Goal: Answer question/provide support: Share knowledge or assist other users

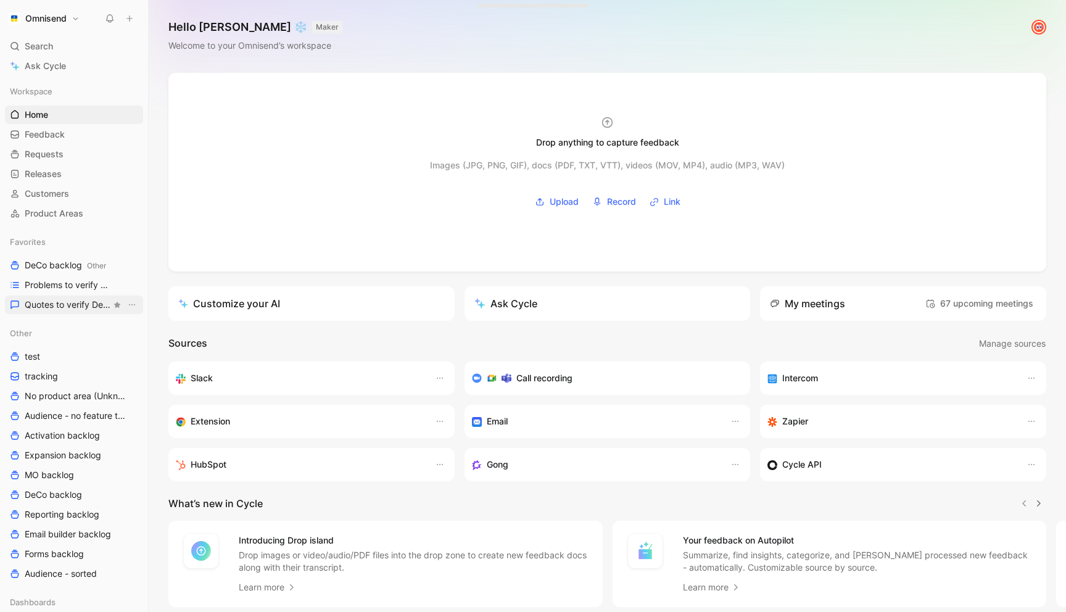
click at [46, 305] on span "Quotes to verify DeCo" at bounding box center [68, 305] width 86 height 12
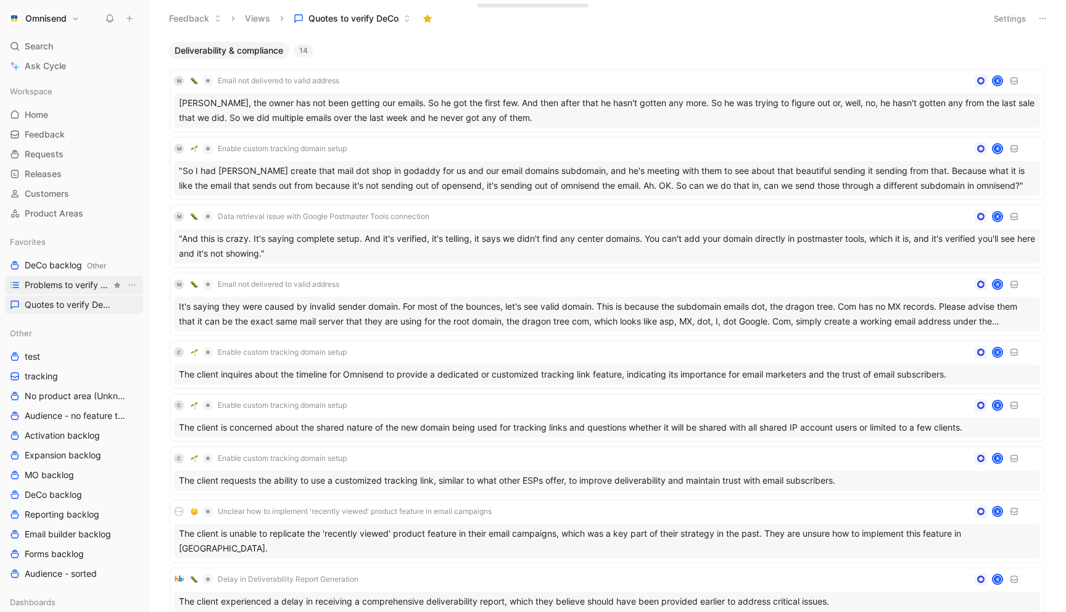
click at [64, 278] on link "Problems to verify DeCo" at bounding box center [74, 285] width 138 height 19
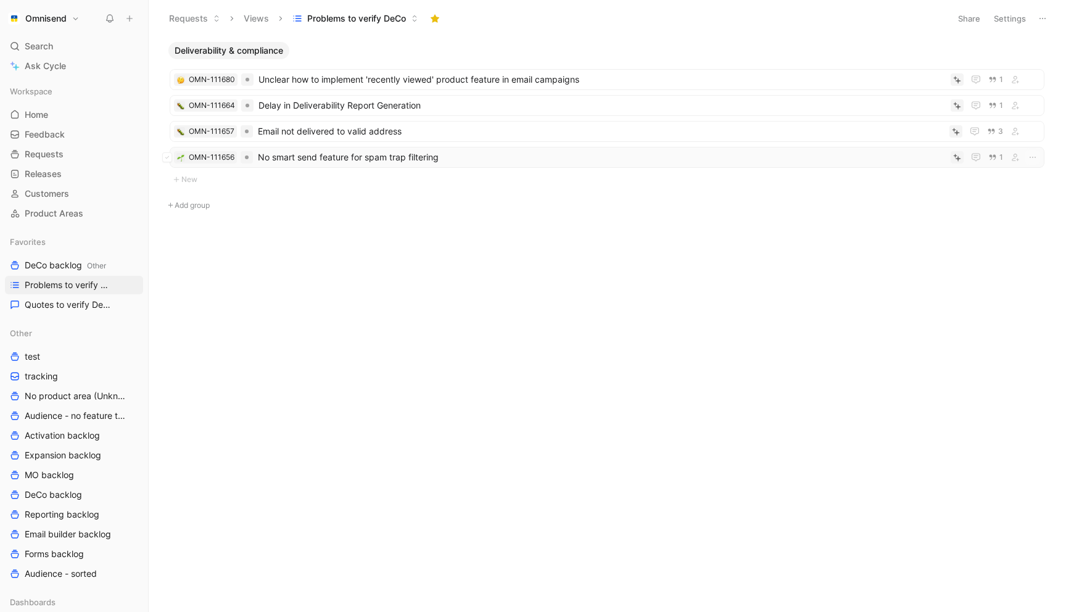
click at [473, 157] on span "No smart send feature for spam trap filtering" at bounding box center [602, 157] width 688 height 15
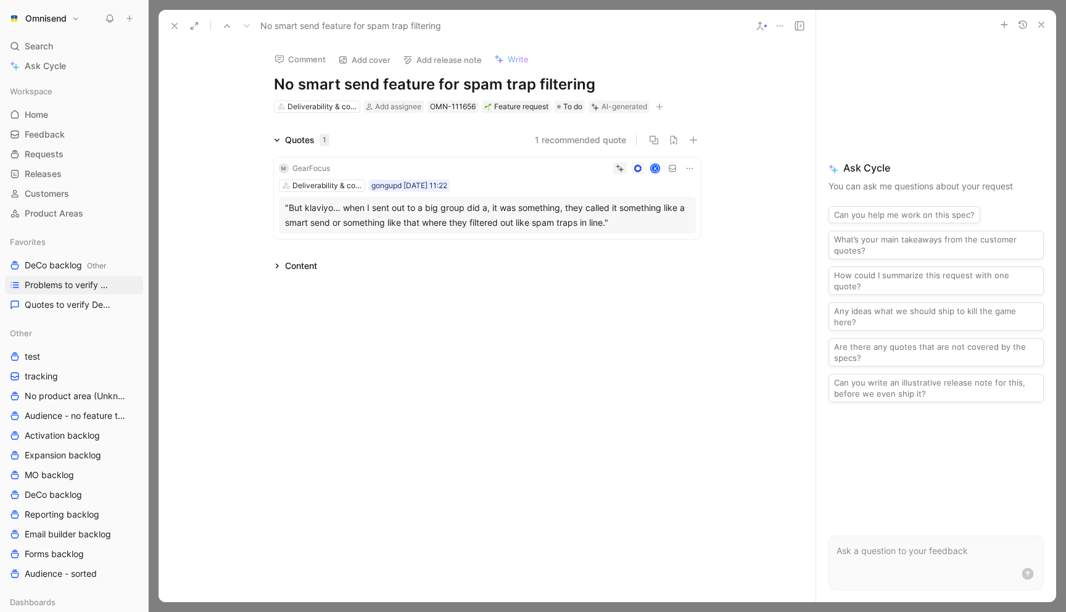
click at [172, 25] on icon at bounding box center [175, 26] width 10 height 10
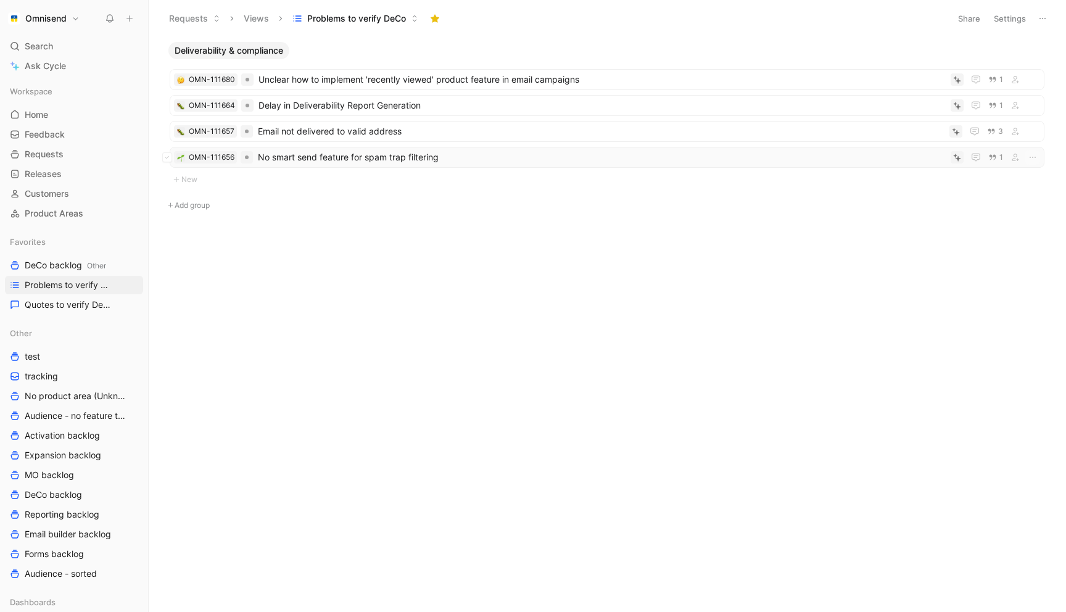
click at [539, 155] on span "No smart send feature for spam trap filtering" at bounding box center [602, 157] width 688 height 15
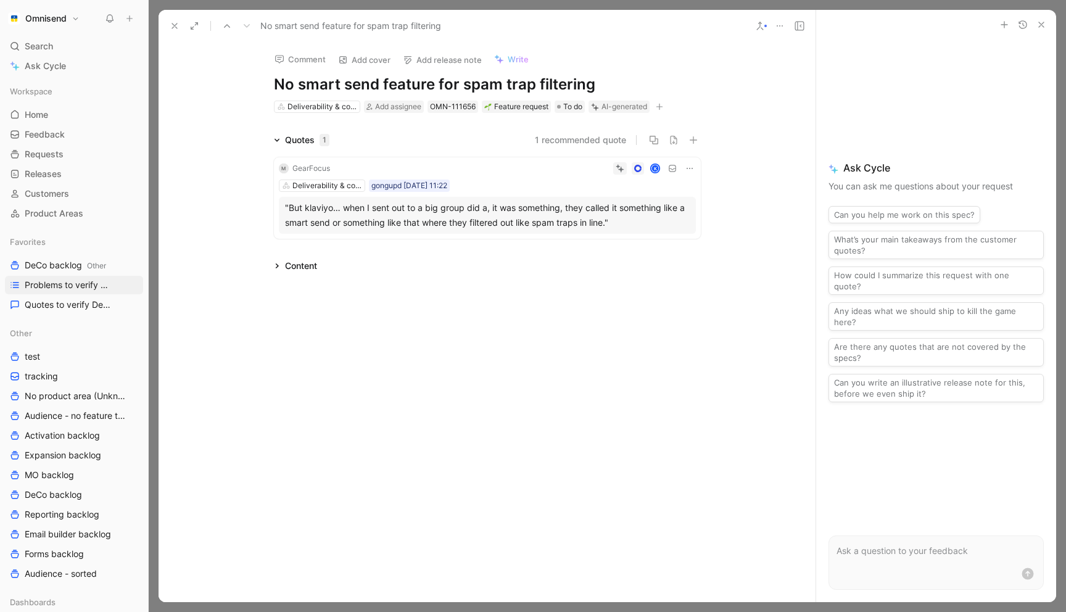
click at [175, 21] on icon at bounding box center [175, 26] width 10 height 10
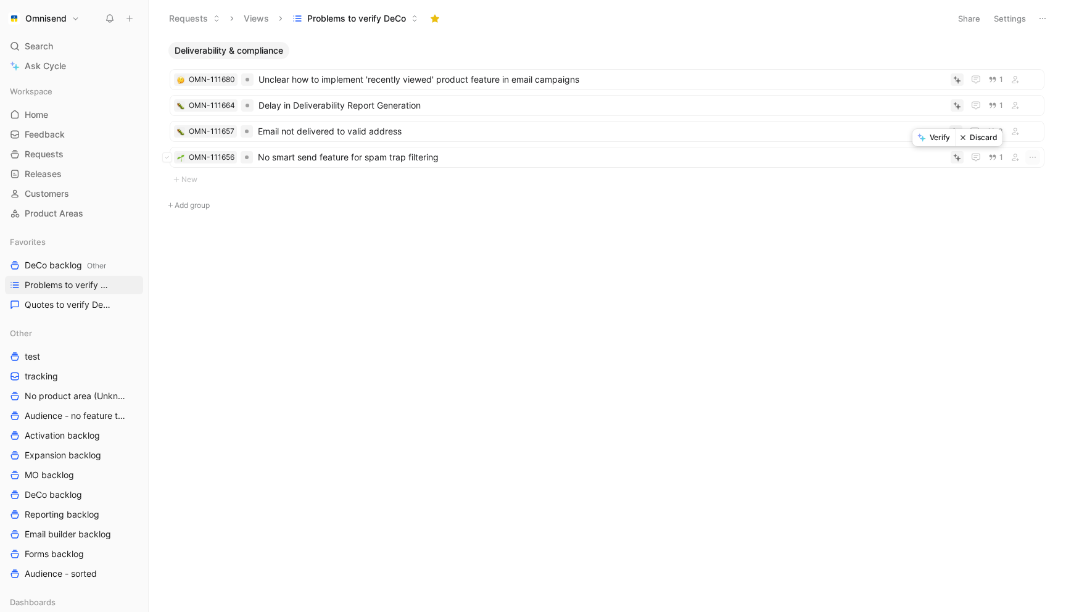
click at [933, 139] on button "Verify" at bounding box center [934, 137] width 43 height 17
click at [482, 125] on span "Email not delivered to valid address" at bounding box center [601, 131] width 687 height 15
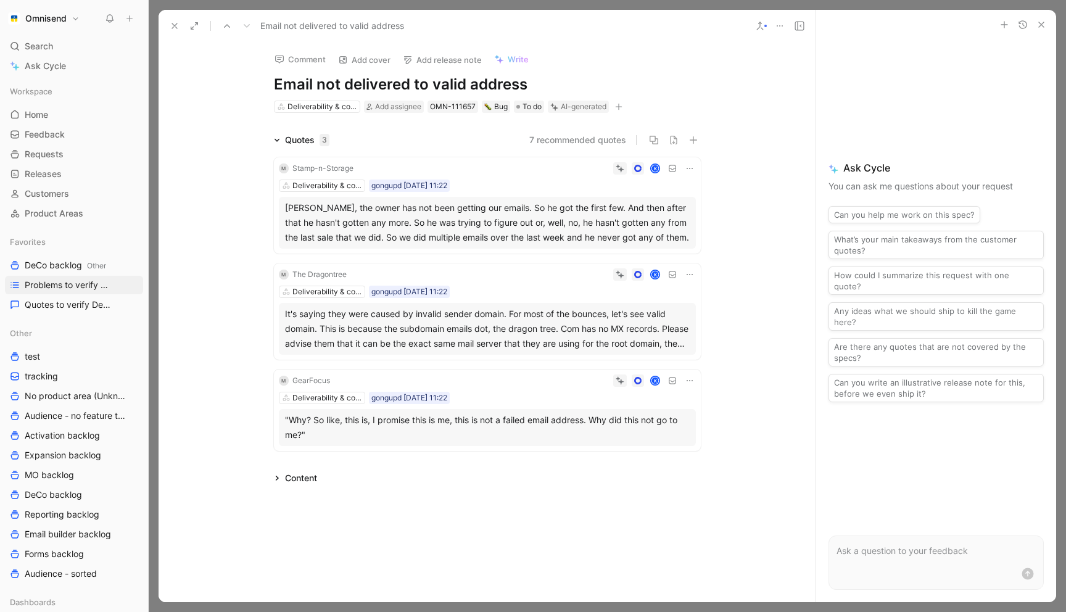
click at [172, 25] on icon at bounding box center [175, 26] width 10 height 10
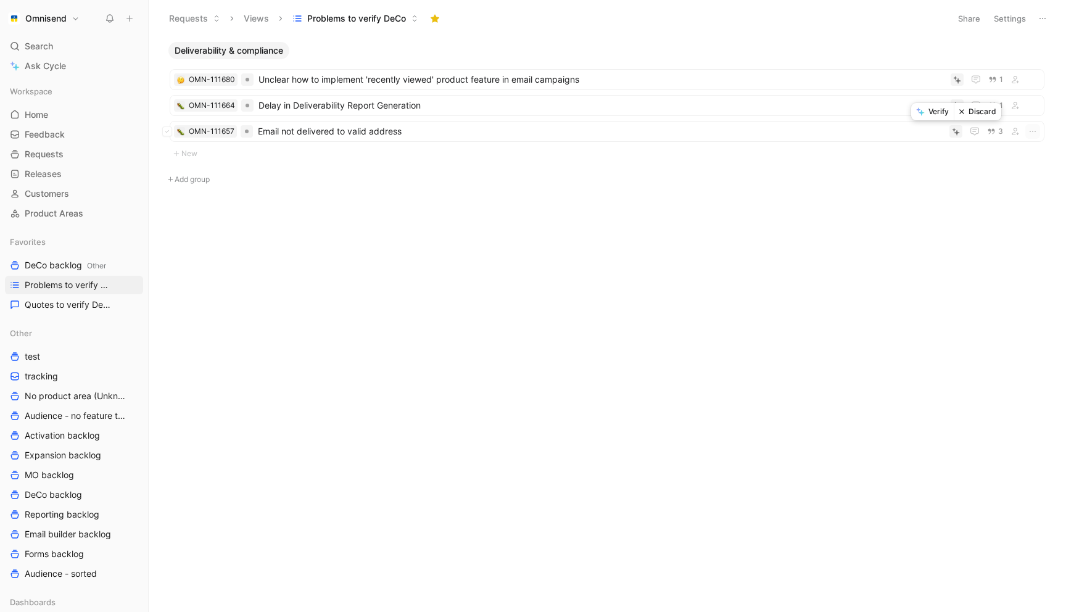
click at [936, 112] on button "Verify" at bounding box center [932, 111] width 43 height 17
click at [440, 103] on span "Delay in Deliverability Report Generation" at bounding box center [602, 105] width 687 height 15
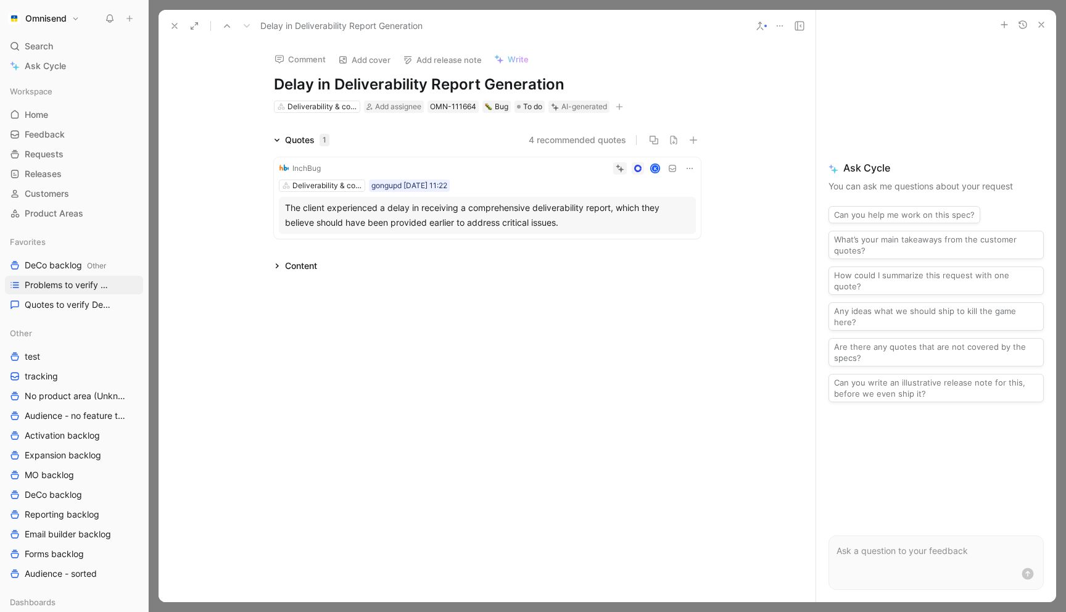
click at [173, 21] on icon at bounding box center [175, 26] width 10 height 10
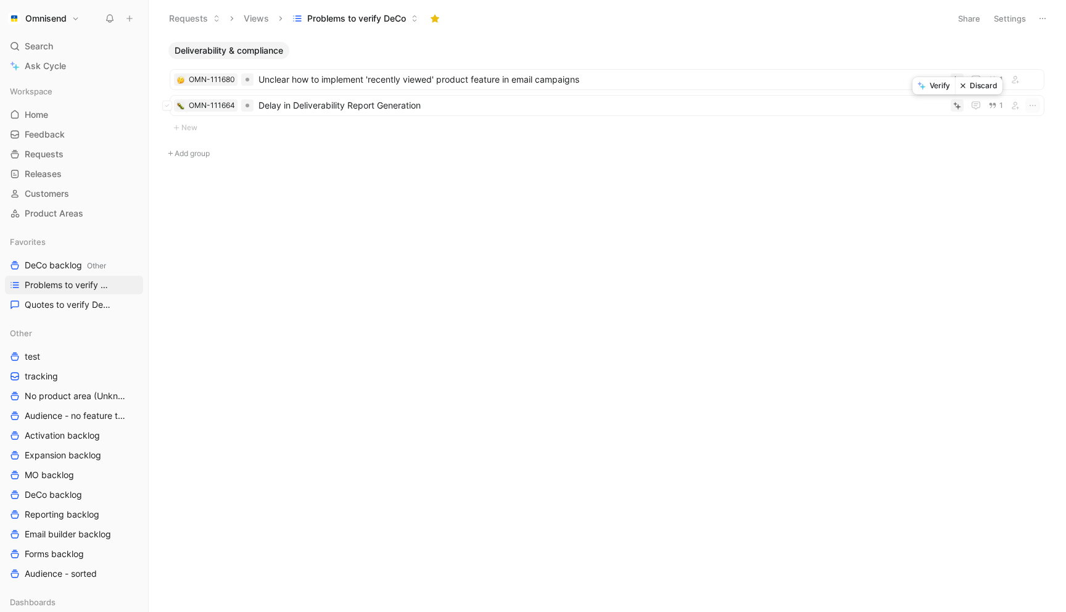
click at [936, 89] on button "Verify" at bounding box center [934, 85] width 43 height 17
click at [599, 77] on span "Unclear how to implement 'recently viewed' product feature in email campaigns" at bounding box center [602, 79] width 687 height 15
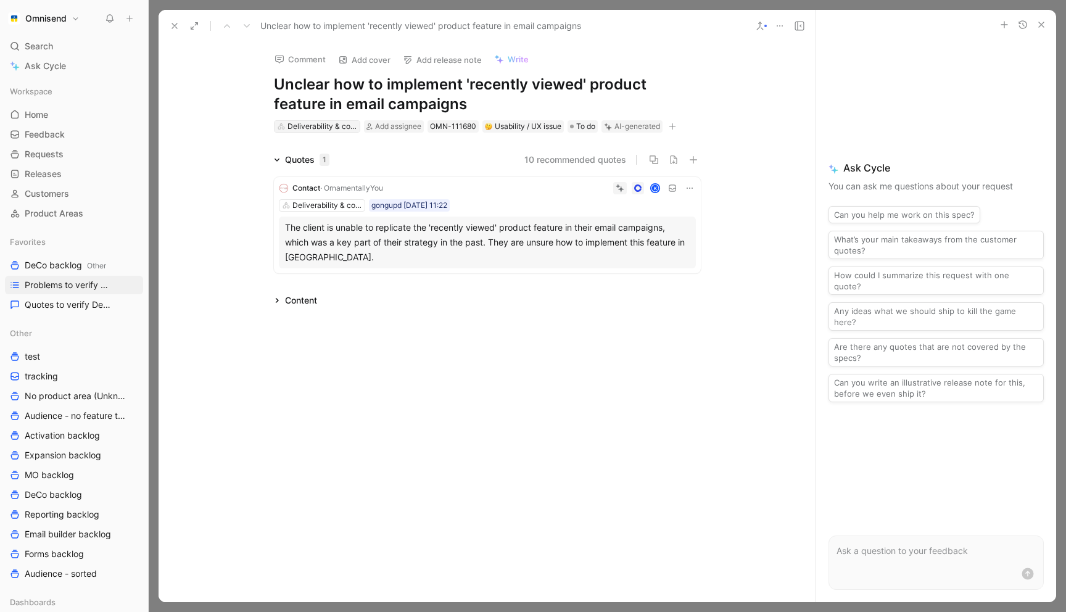
click at [297, 128] on div "Deliverability & compliance" at bounding box center [322, 126] width 69 height 12
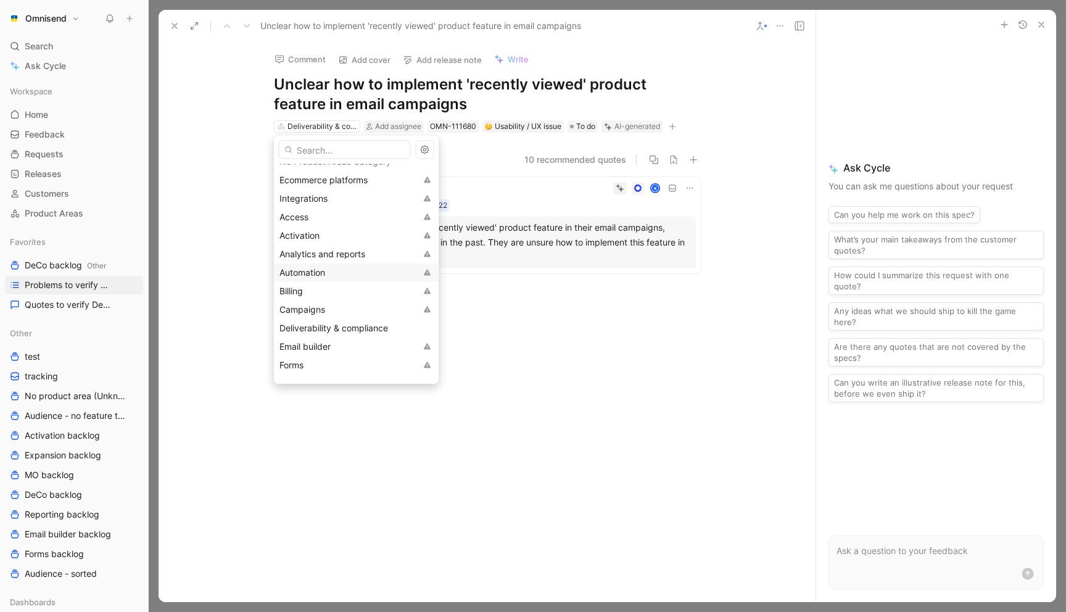
scroll to position [31, 0]
click at [329, 305] on div "Campaigns" at bounding box center [347, 308] width 137 height 15
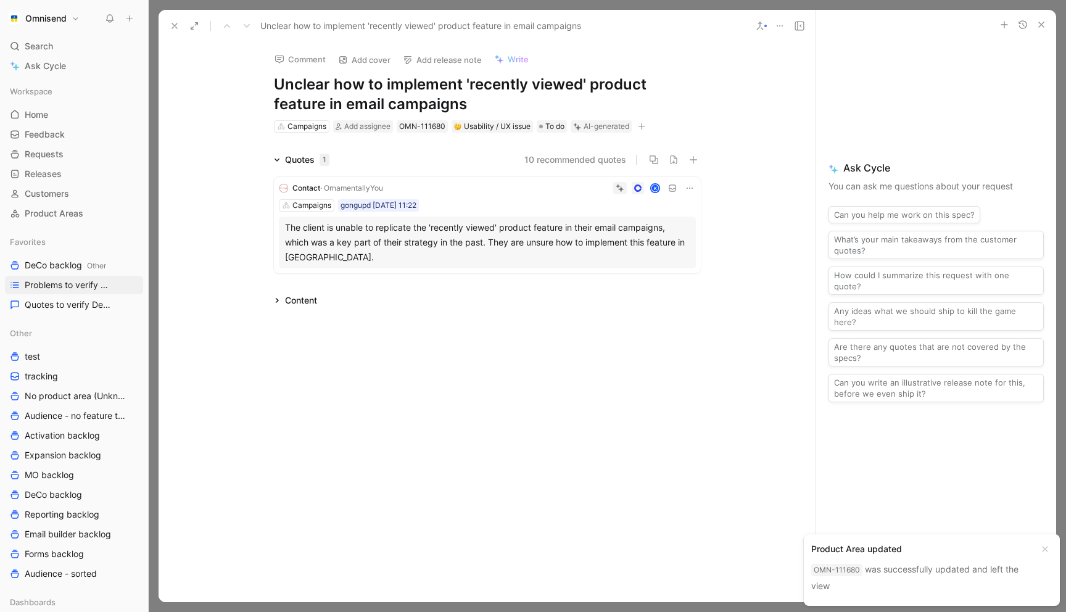
click at [174, 25] on icon at bounding box center [175, 26] width 10 height 10
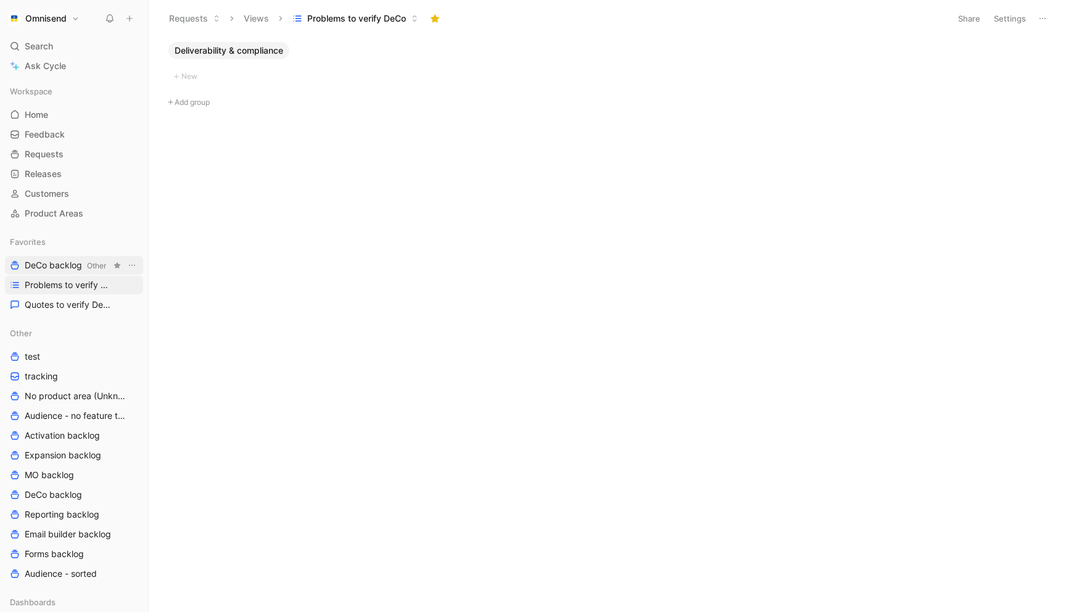
click at [71, 260] on span "DeCo backlog Other" at bounding box center [65, 265] width 81 height 13
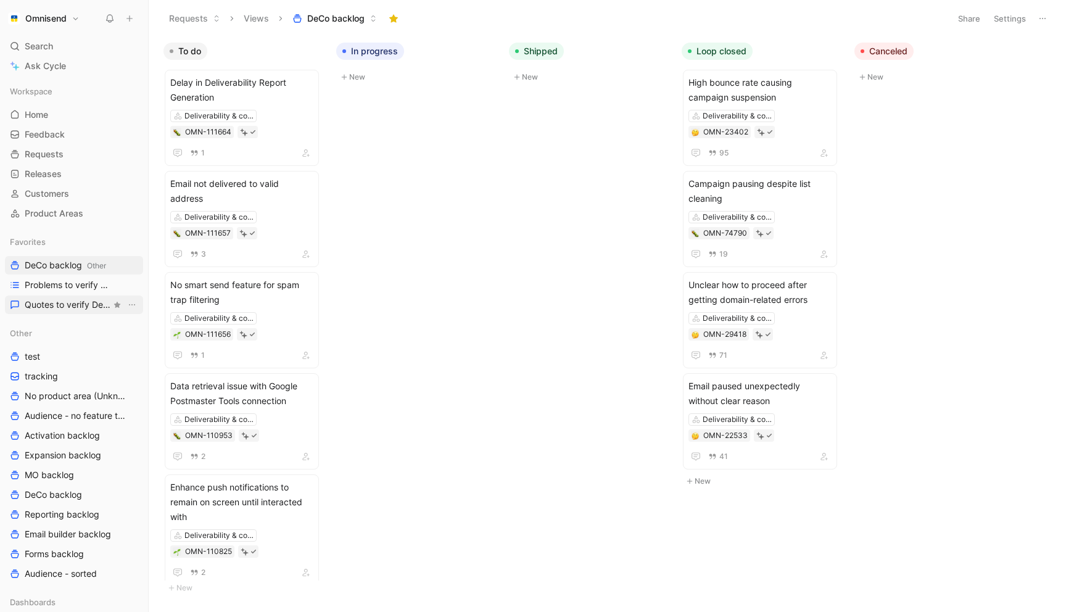
click at [69, 308] on span "Quotes to verify DeCo" at bounding box center [68, 305] width 86 height 12
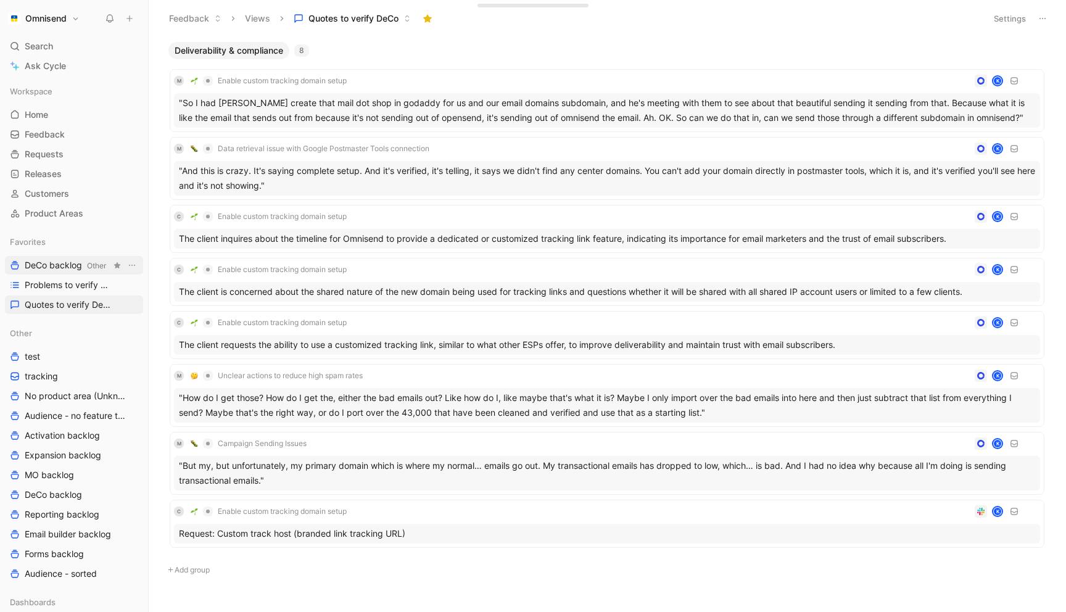
click at [82, 270] on span "DeCo backlog Other" at bounding box center [65, 265] width 81 height 13
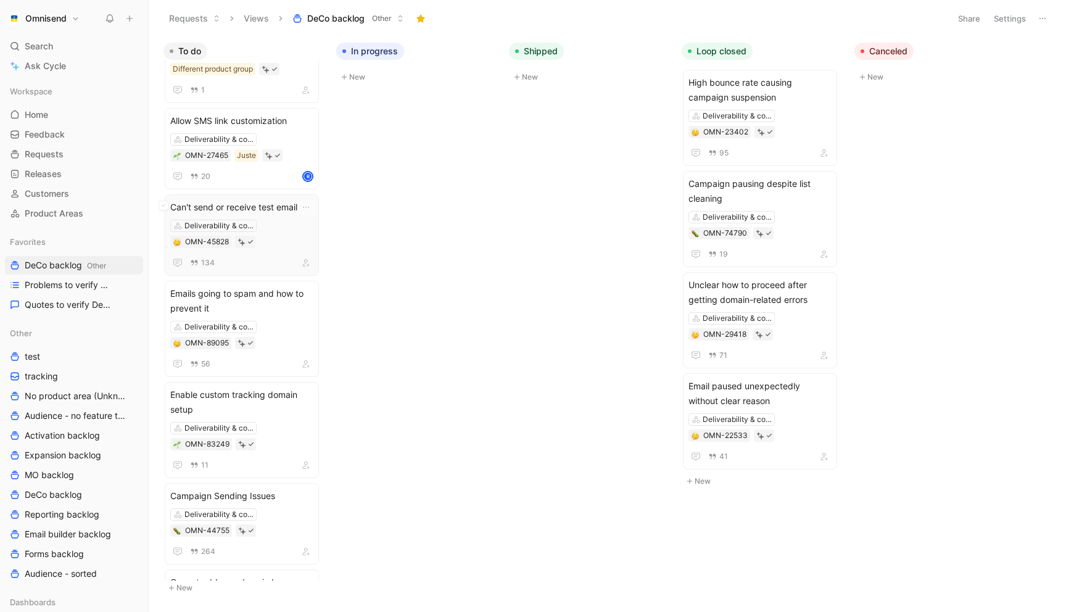
scroll to position [1372, 0]
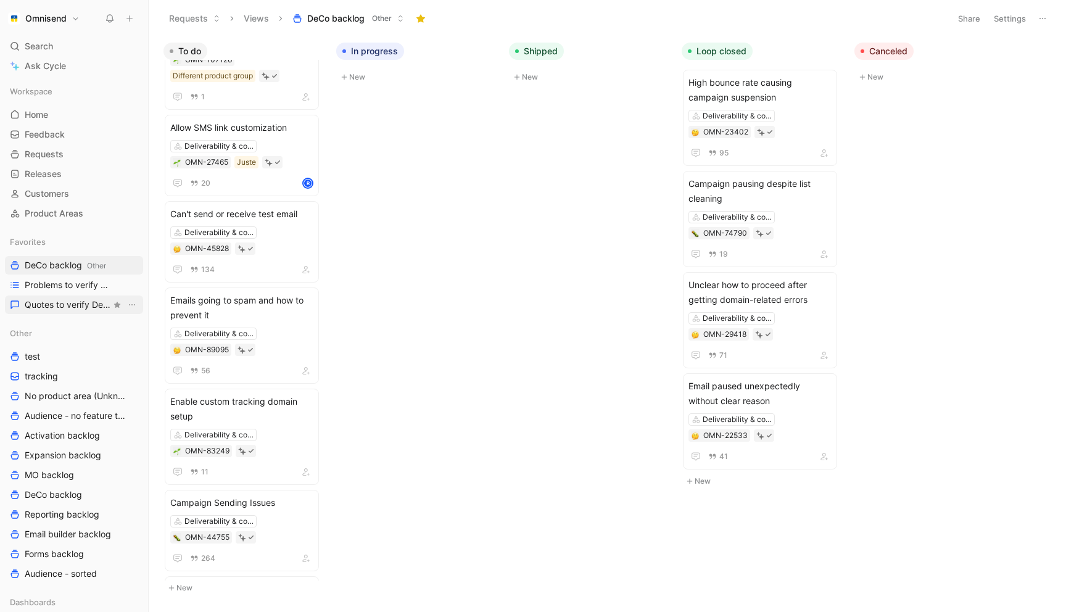
click at [35, 308] on span "Quotes to verify DeCo" at bounding box center [68, 305] width 86 height 12
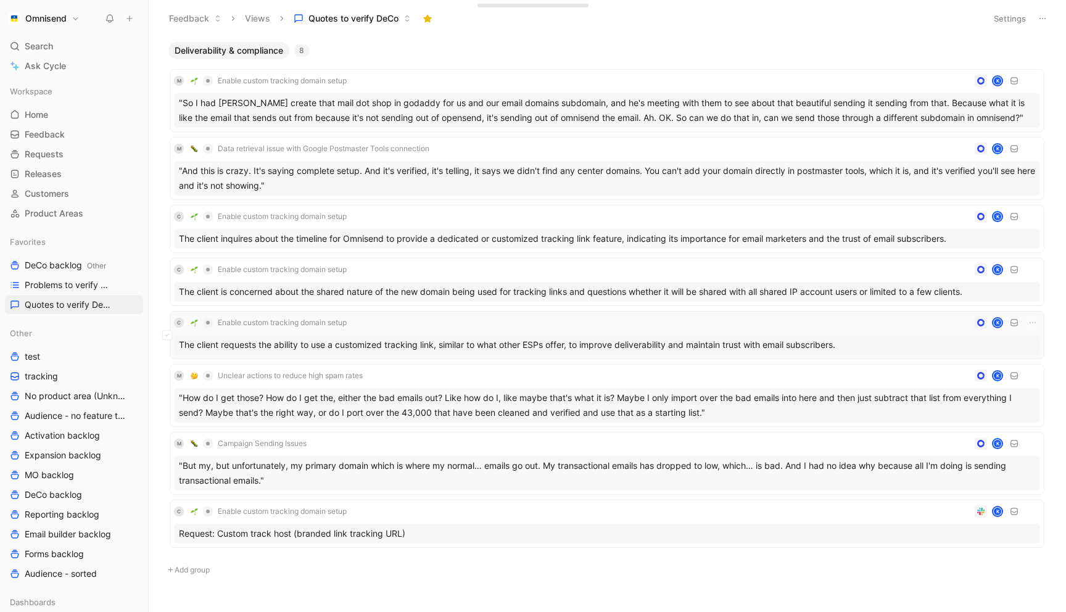
scroll to position [27, 0]
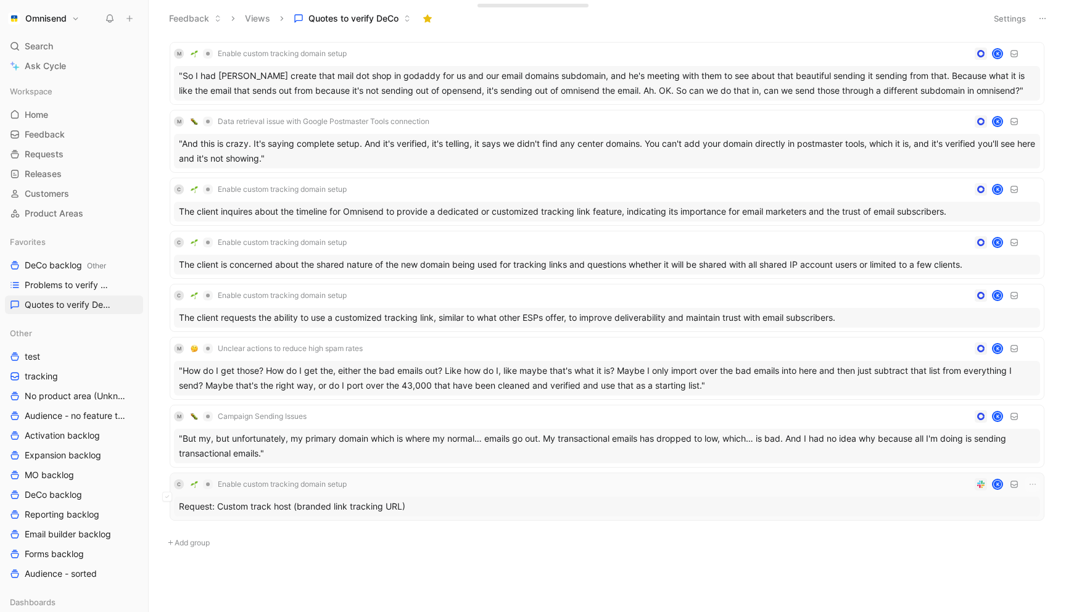
click at [416, 482] on div "C Enable custom tracking domain setup K" at bounding box center [607, 484] width 866 height 15
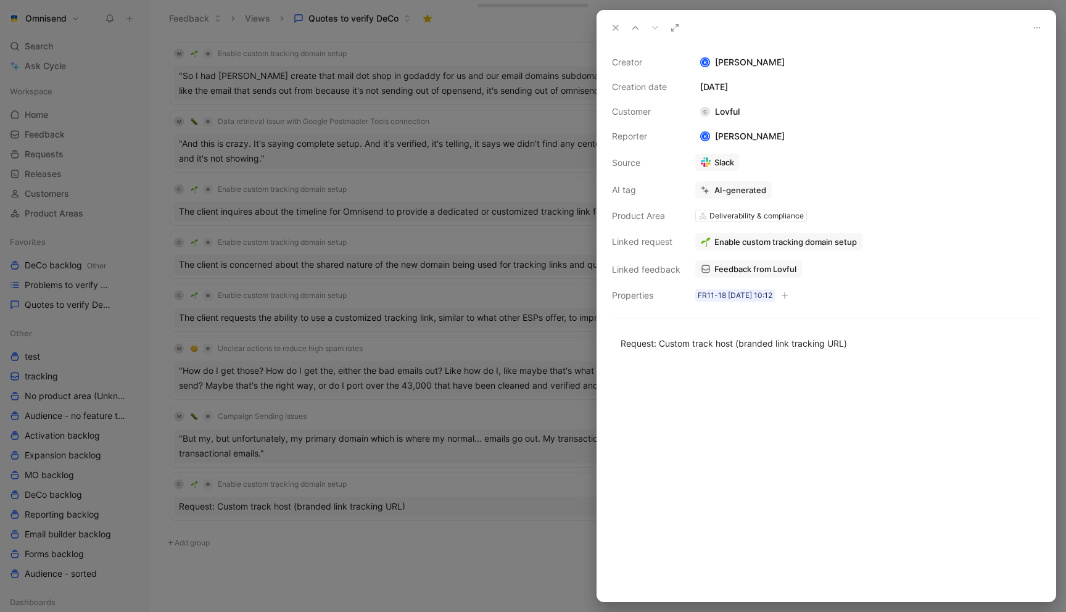
click at [492, 122] on div at bounding box center [533, 306] width 1066 height 612
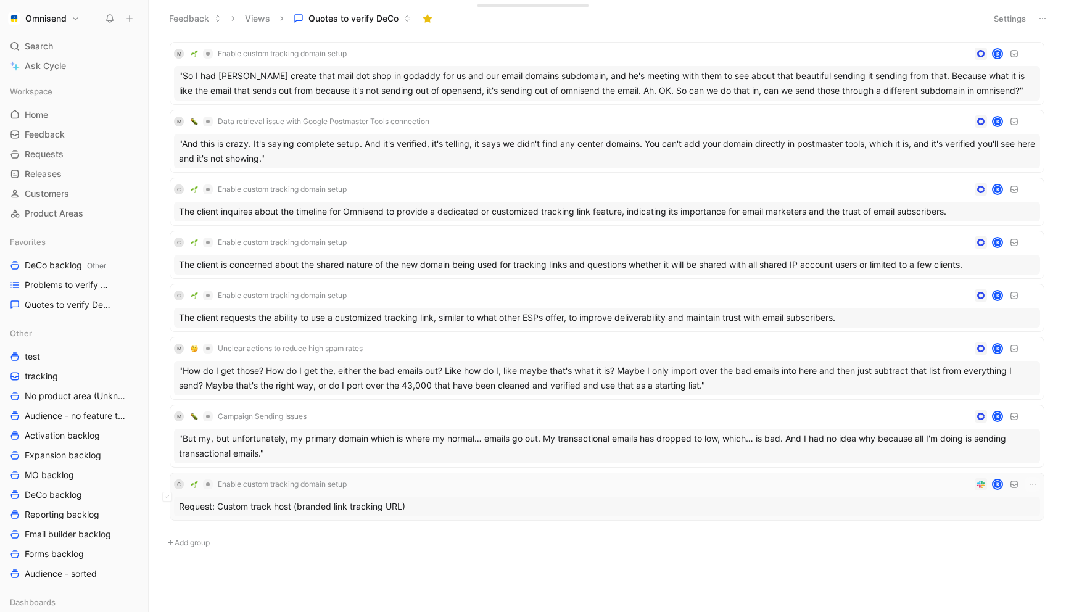
click at [948, 488] on div "C Enable custom tracking domain setup K" at bounding box center [607, 484] width 866 height 15
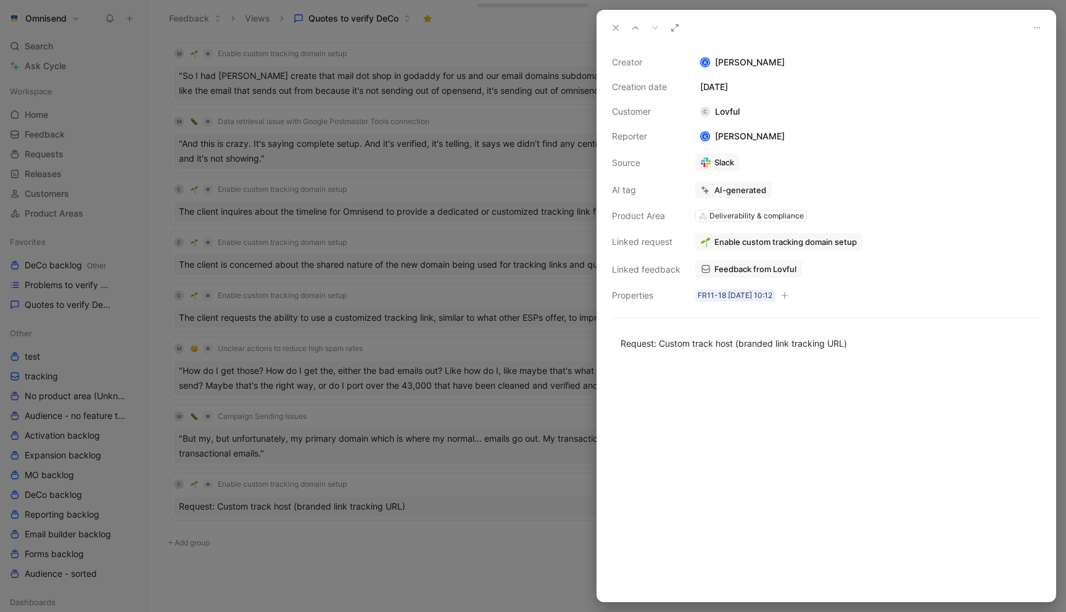
click at [289, 247] on div at bounding box center [533, 306] width 1066 height 612
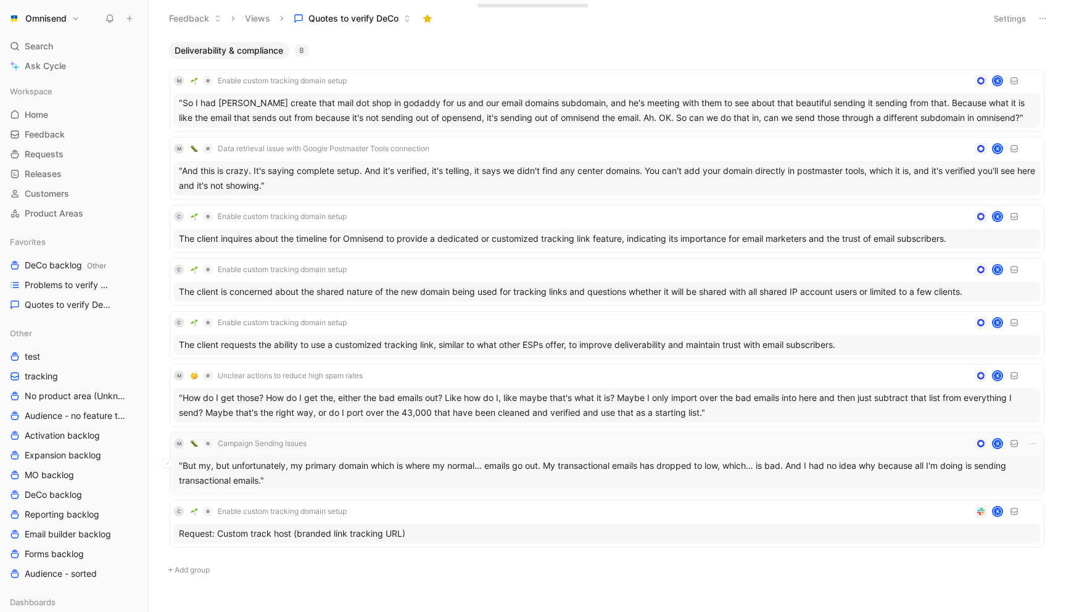
click at [891, 447] on div "M Campaign Sending Issues K" at bounding box center [607, 443] width 866 height 15
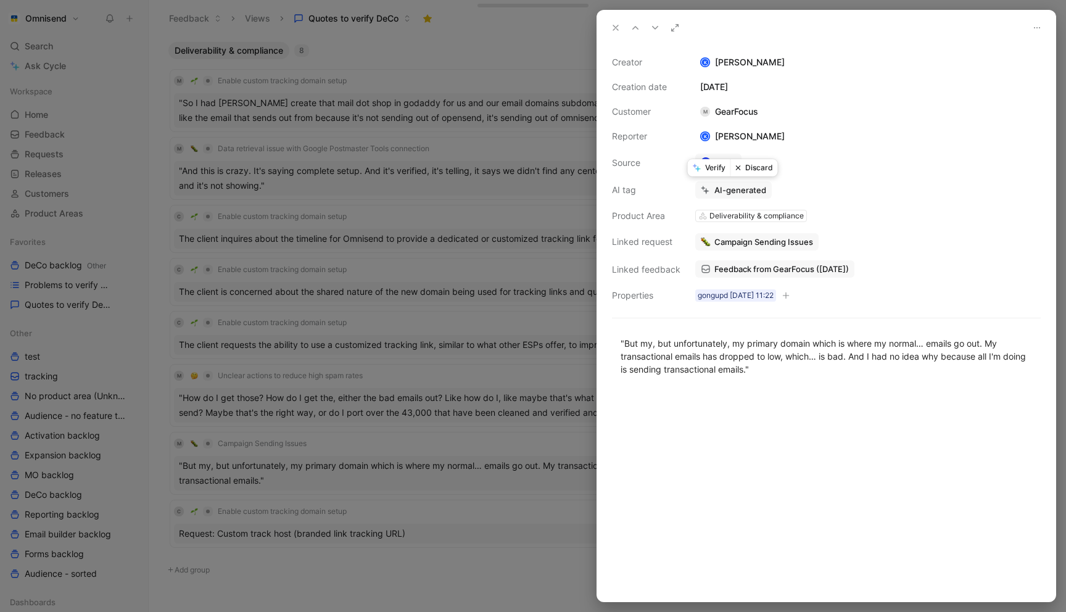
click at [703, 166] on button "Verify" at bounding box center [709, 167] width 43 height 17
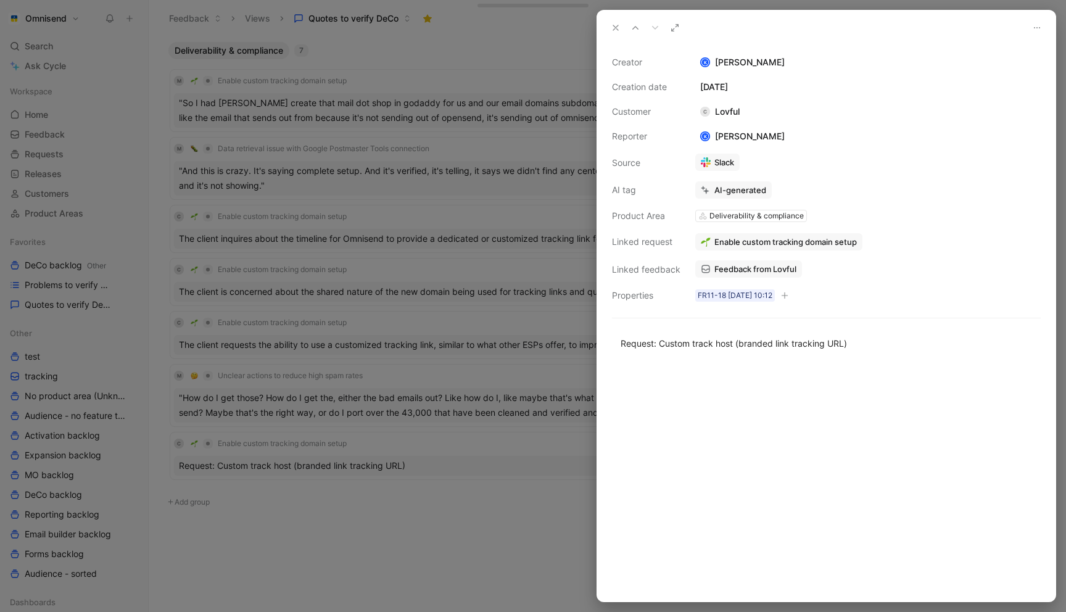
click at [424, 222] on div at bounding box center [533, 306] width 1066 height 612
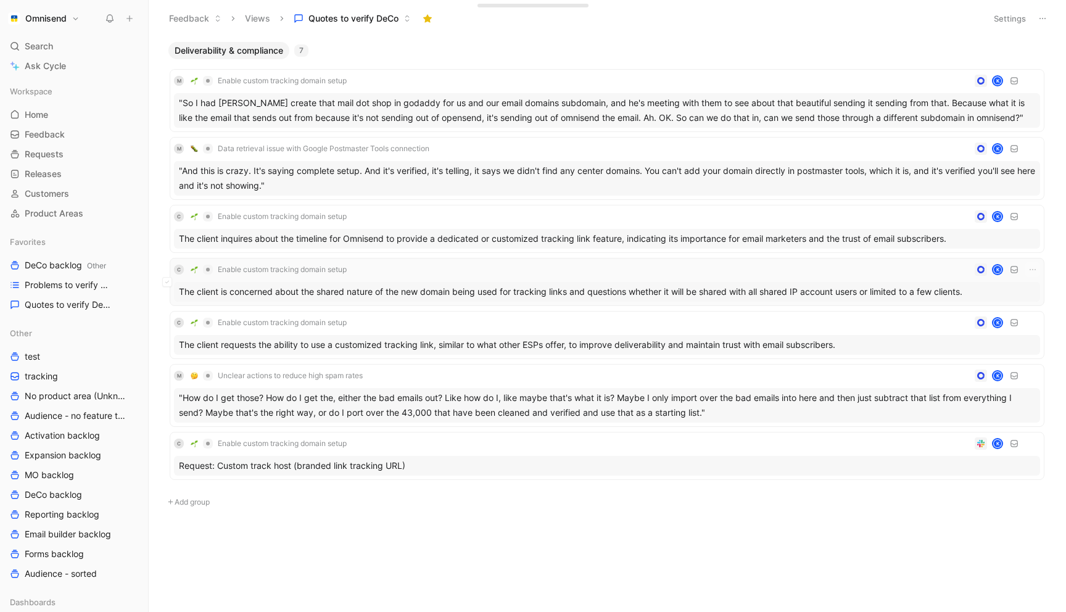
click at [437, 262] on div "C Enable custom tracking domain setup K" at bounding box center [607, 269] width 866 height 15
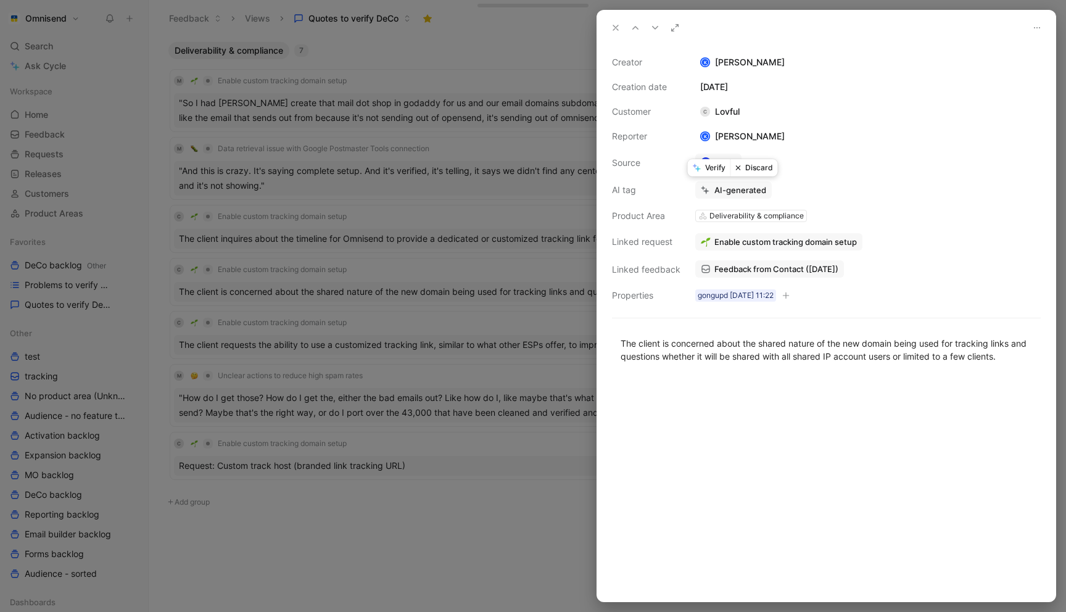
click at [703, 165] on button "Verify" at bounding box center [709, 167] width 43 height 17
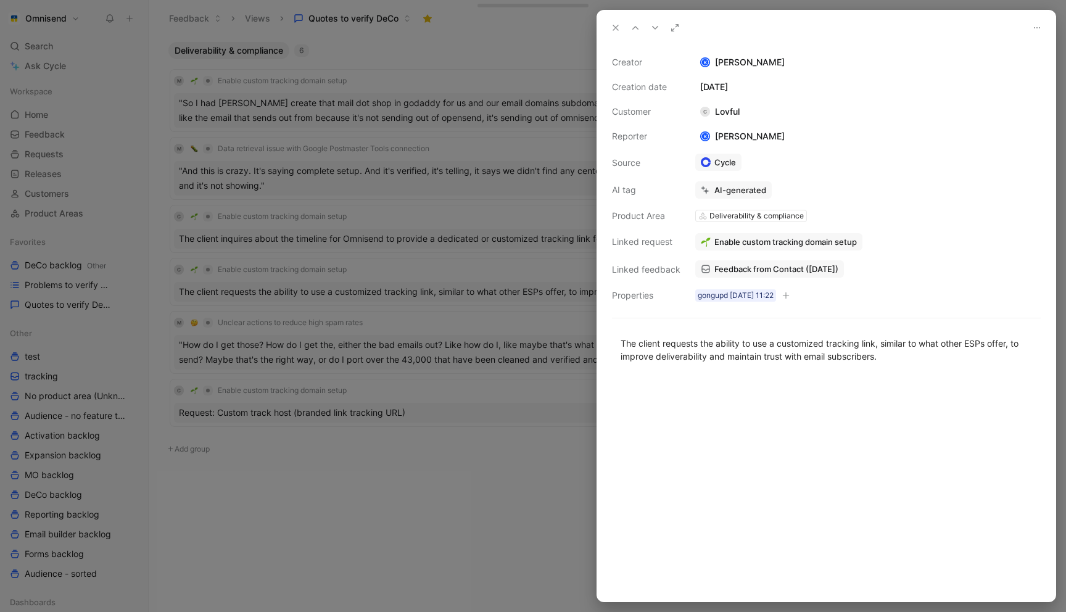
click at [530, 181] on div at bounding box center [533, 306] width 1066 height 612
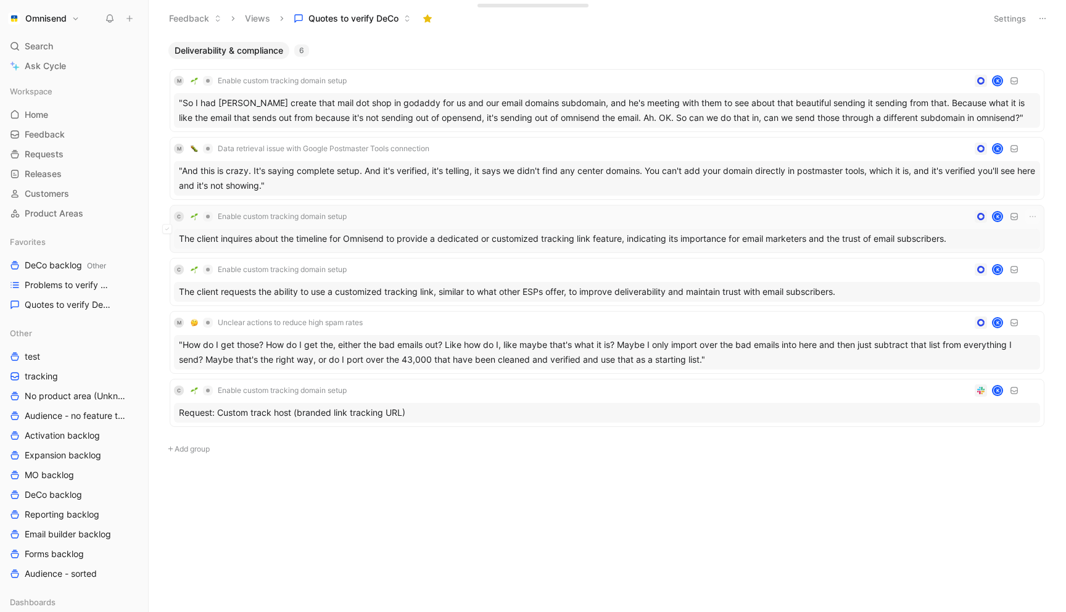
click at [480, 211] on div "C Enable custom tracking domain setup K" at bounding box center [607, 216] width 866 height 15
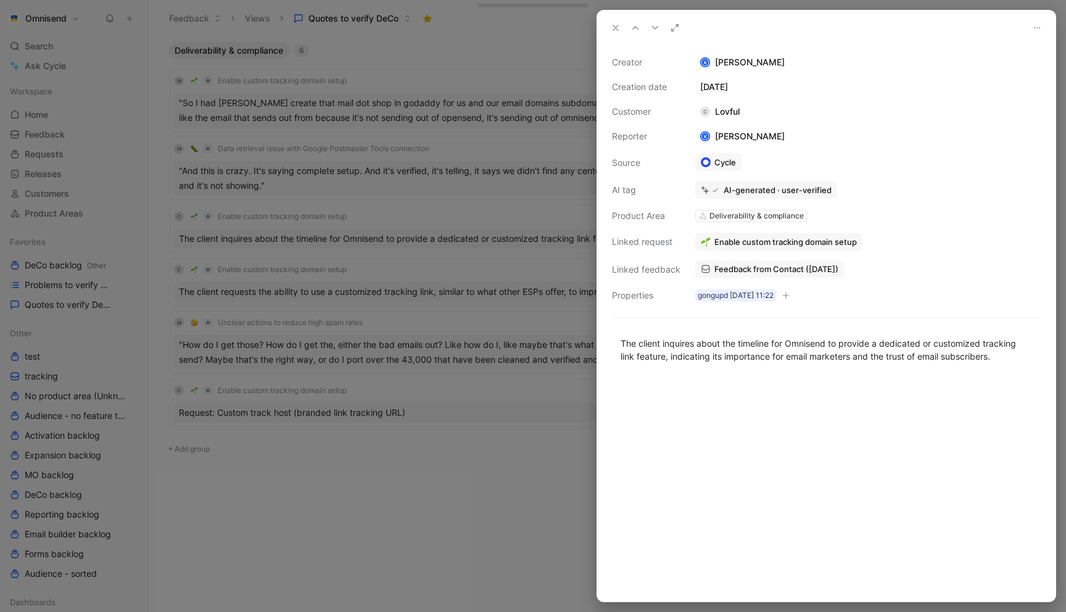
click at [726, 188] on div "AI-generated · user-verified" at bounding box center [778, 189] width 108 height 11
click at [779, 183] on div "AI-generated · user-verified" at bounding box center [766, 189] width 142 height 17
click at [520, 173] on div at bounding box center [533, 306] width 1066 height 612
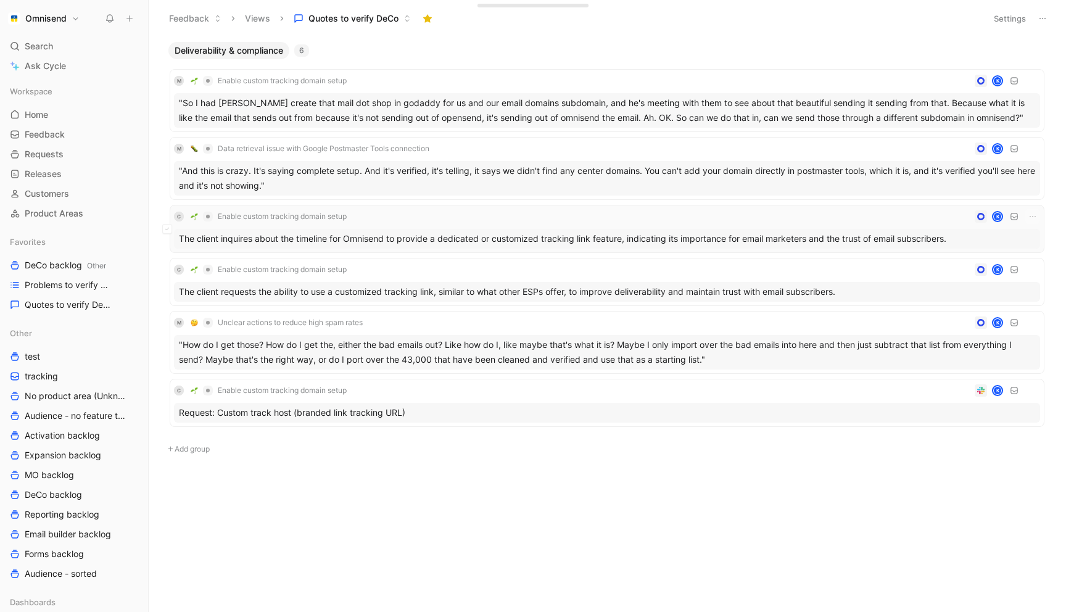
click at [383, 215] on div "C Enable custom tracking domain setup K" at bounding box center [607, 216] width 866 height 15
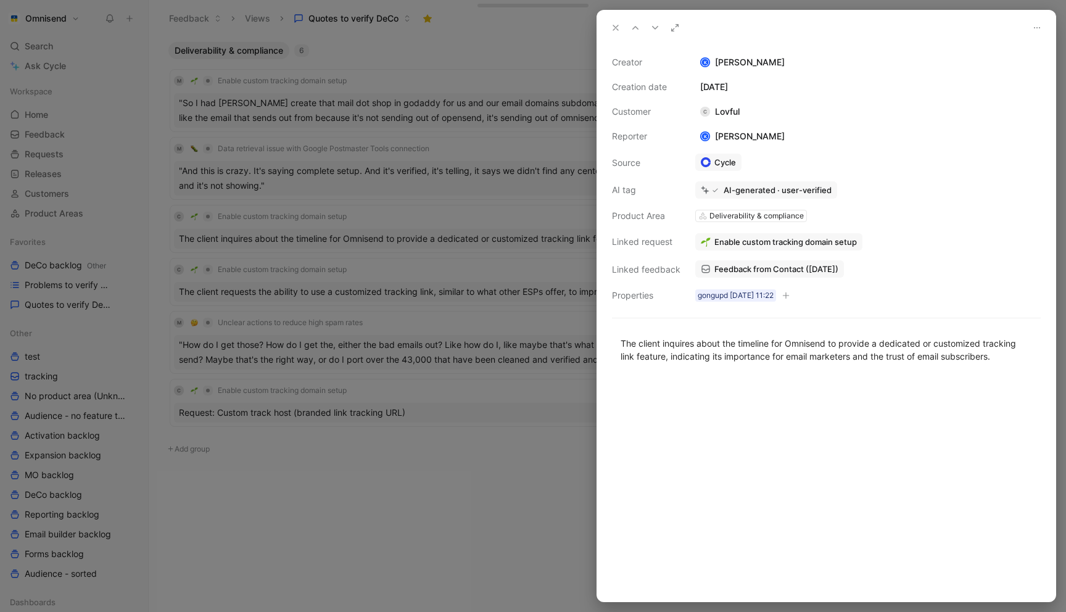
click at [745, 193] on div "AI-generated · user-verified" at bounding box center [778, 189] width 108 height 11
click at [714, 192] on icon at bounding box center [715, 190] width 7 height 7
click at [705, 192] on icon at bounding box center [705, 190] width 9 height 9
click at [785, 189] on div "AI-generated · user-verified" at bounding box center [778, 189] width 108 height 11
click at [478, 191] on div at bounding box center [533, 306] width 1066 height 612
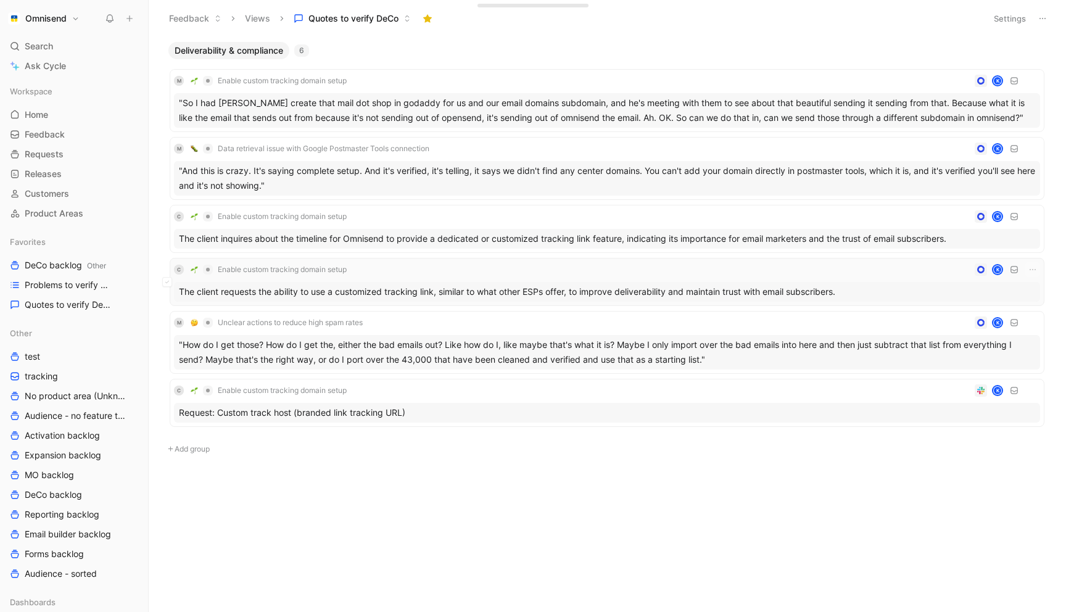
click at [400, 267] on div "C Enable custom tracking domain setup K" at bounding box center [607, 269] width 866 height 15
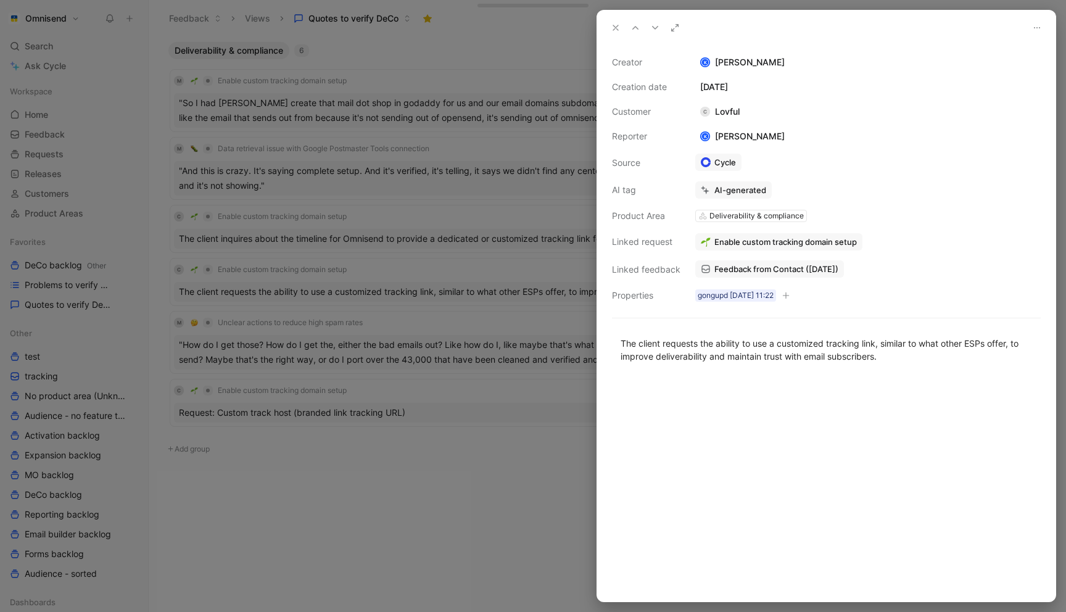
click at [444, 182] on div at bounding box center [533, 306] width 1066 height 612
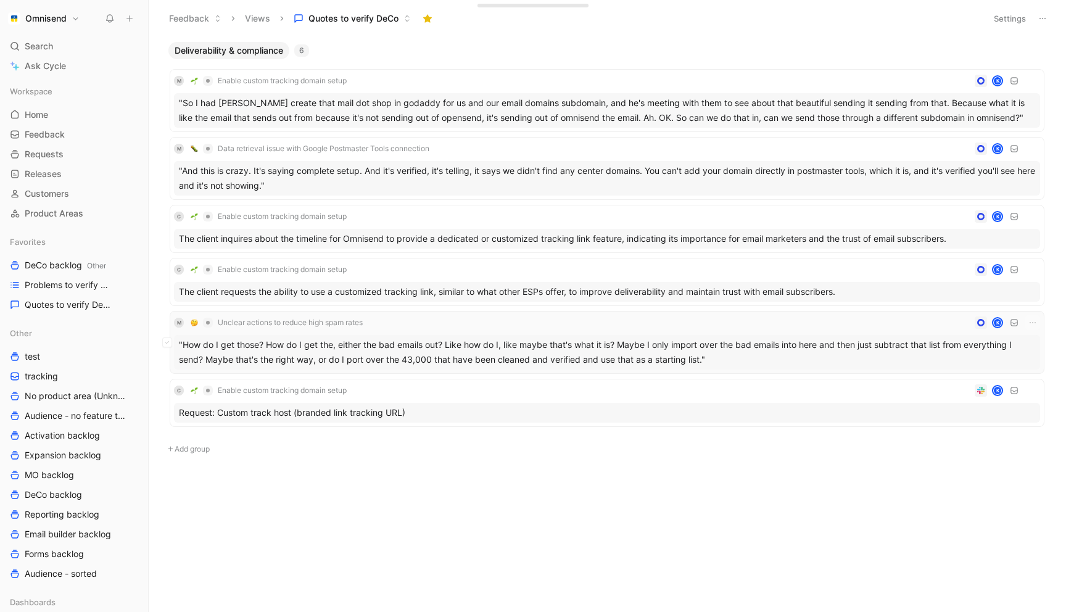
click at [379, 325] on div "M Unclear actions to reduce high spam rates K" at bounding box center [607, 322] width 866 height 15
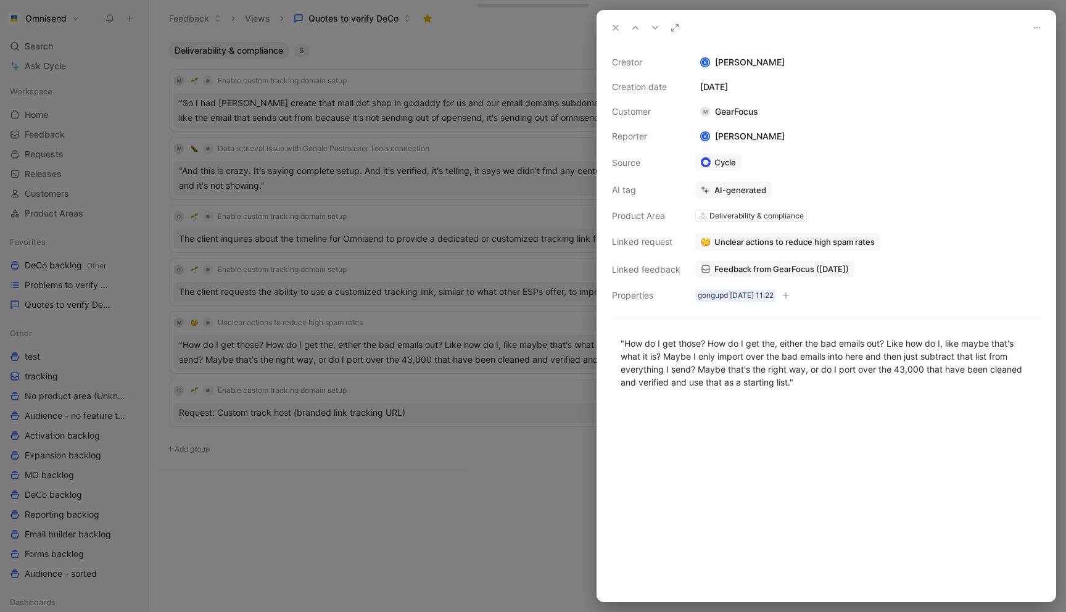
click at [548, 200] on div at bounding box center [533, 306] width 1066 height 612
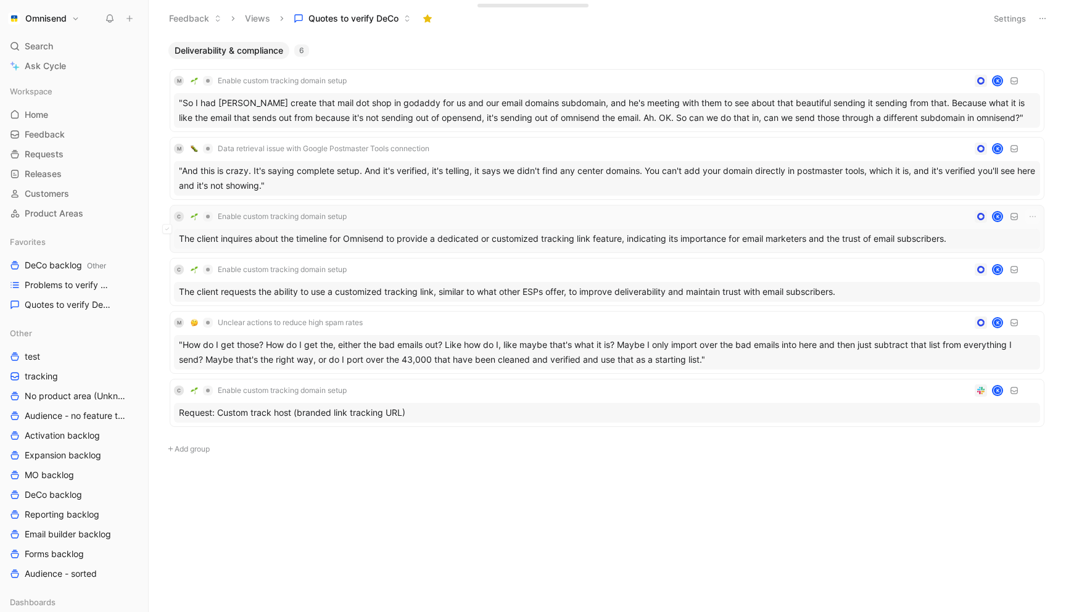
click at [404, 210] on div "C Enable custom tracking domain setup K" at bounding box center [607, 216] width 866 height 15
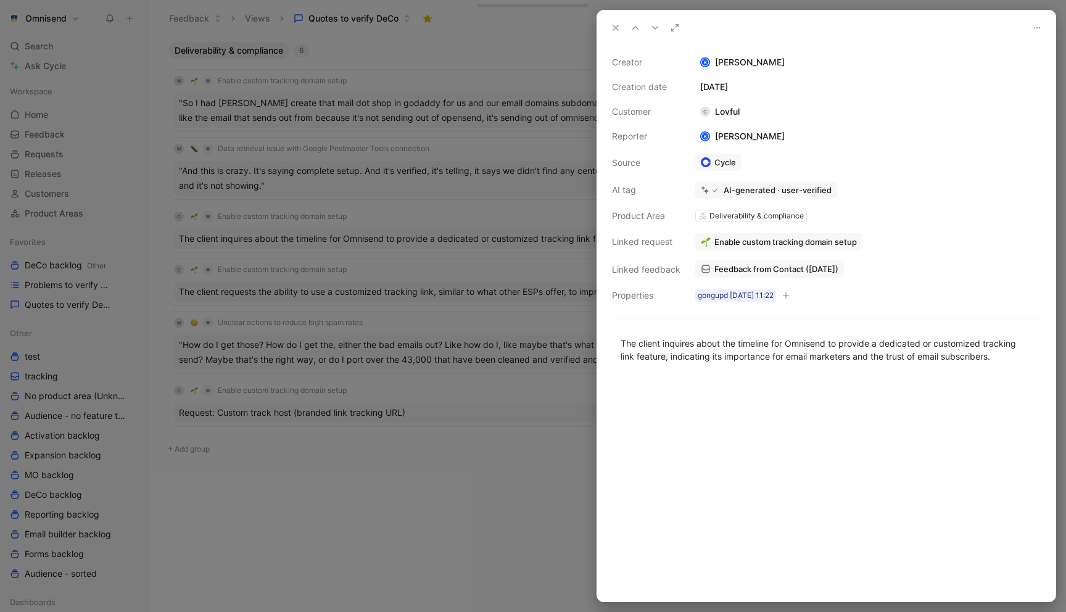
click at [715, 191] on icon at bounding box center [715, 190] width 7 height 7
click at [824, 191] on div "AI-generated · user-verified" at bounding box center [778, 189] width 108 height 11
click at [530, 174] on div at bounding box center [533, 306] width 1066 height 612
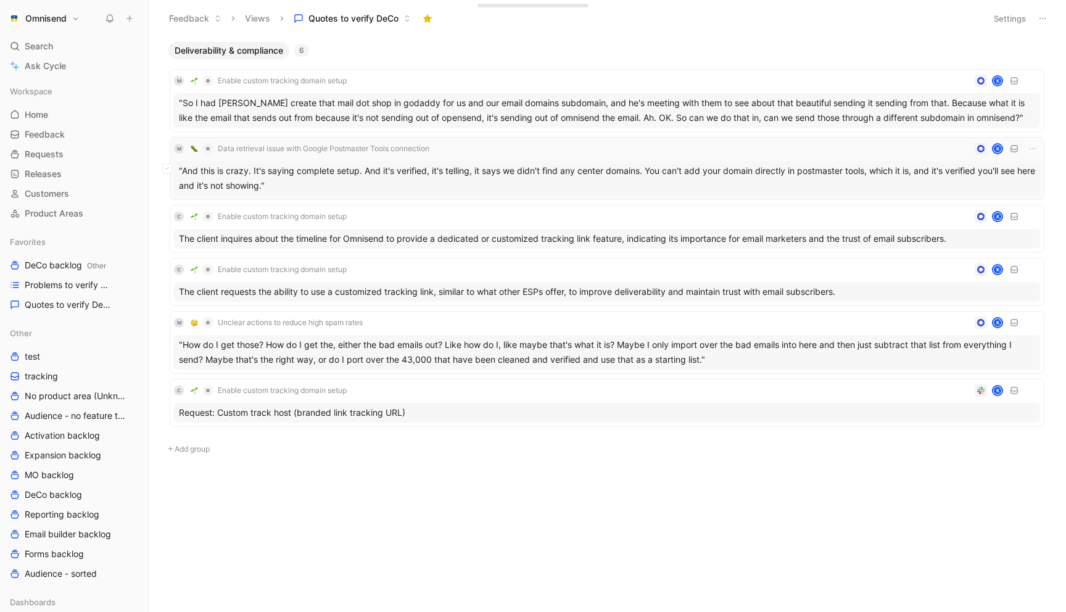
click at [404, 153] on span "Data retrieval issue with Google Postmaster Tools connection" at bounding box center [324, 149] width 212 height 10
click at [525, 143] on div "M Data retrieval issue with Google Postmaster Tools connection K" at bounding box center [607, 148] width 866 height 15
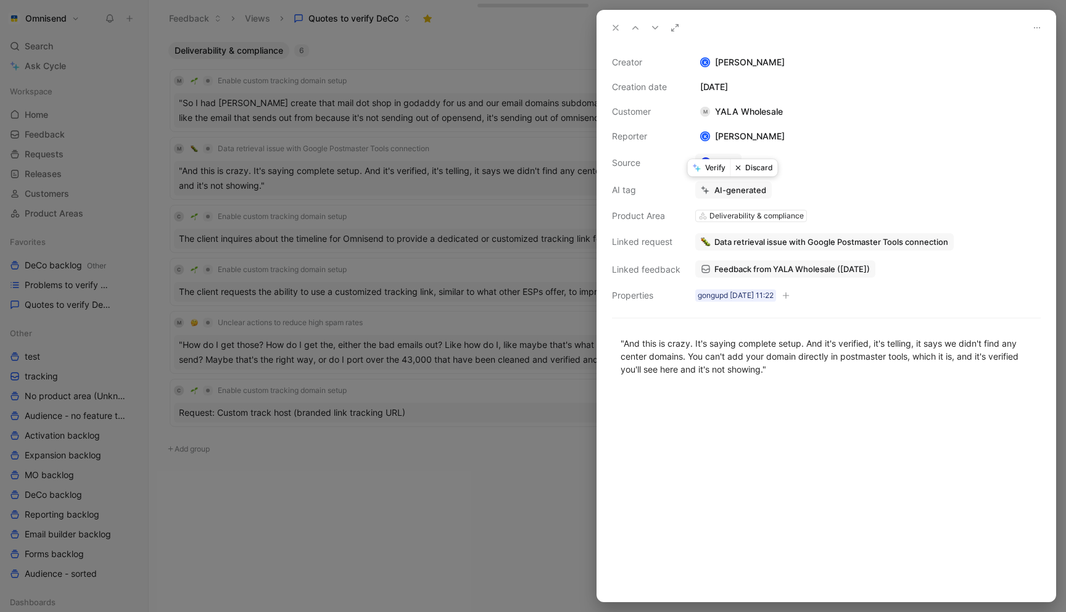
click at [704, 170] on button "Verify" at bounding box center [709, 167] width 43 height 17
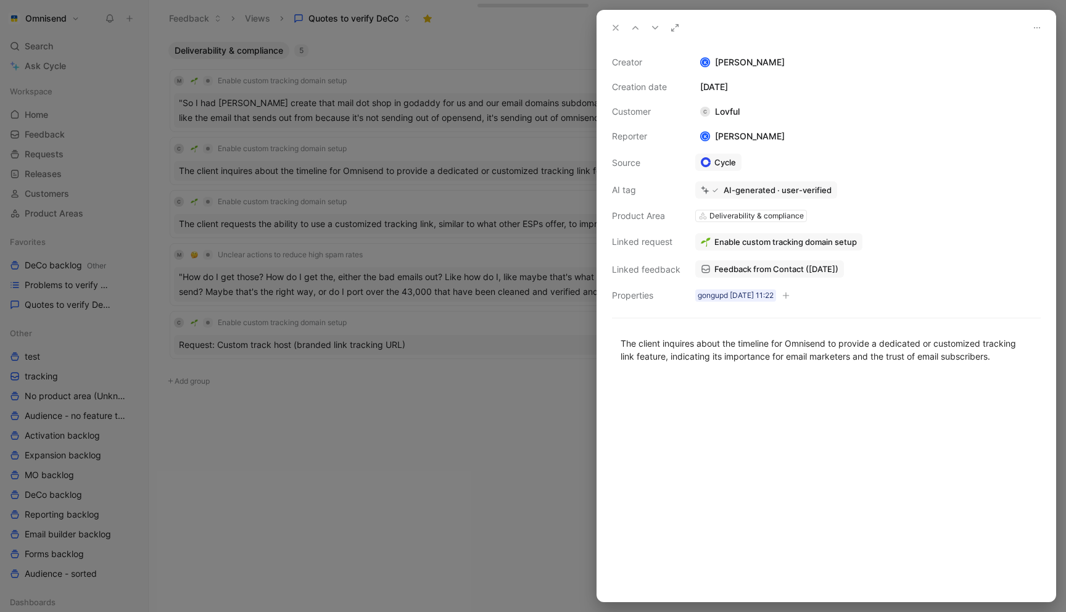
click at [364, 181] on div at bounding box center [533, 306] width 1066 height 612
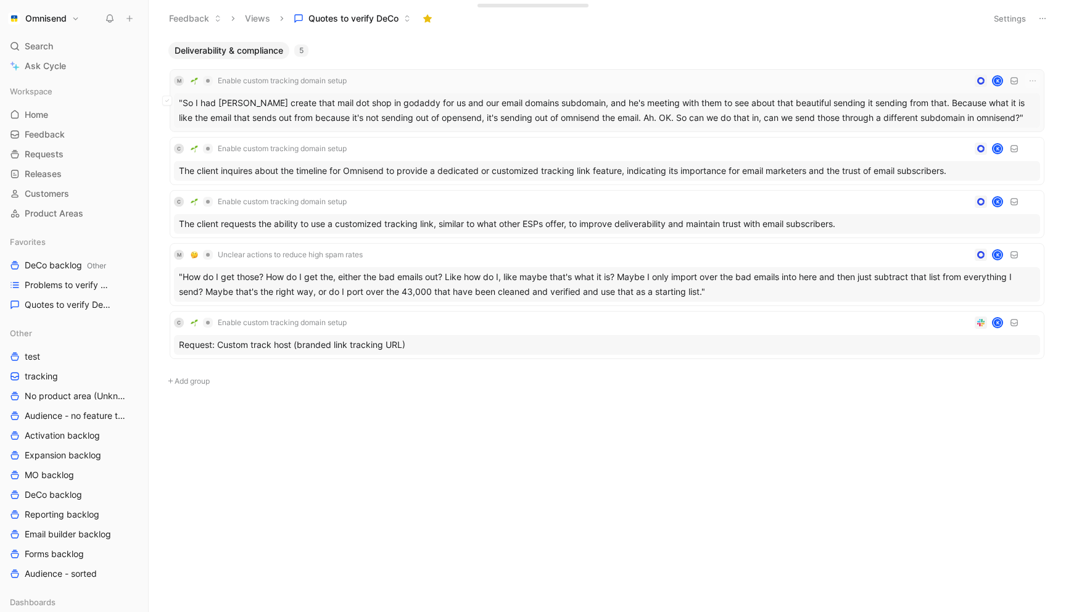
click at [445, 74] on div "M Enable custom tracking domain setup K" at bounding box center [607, 80] width 866 height 15
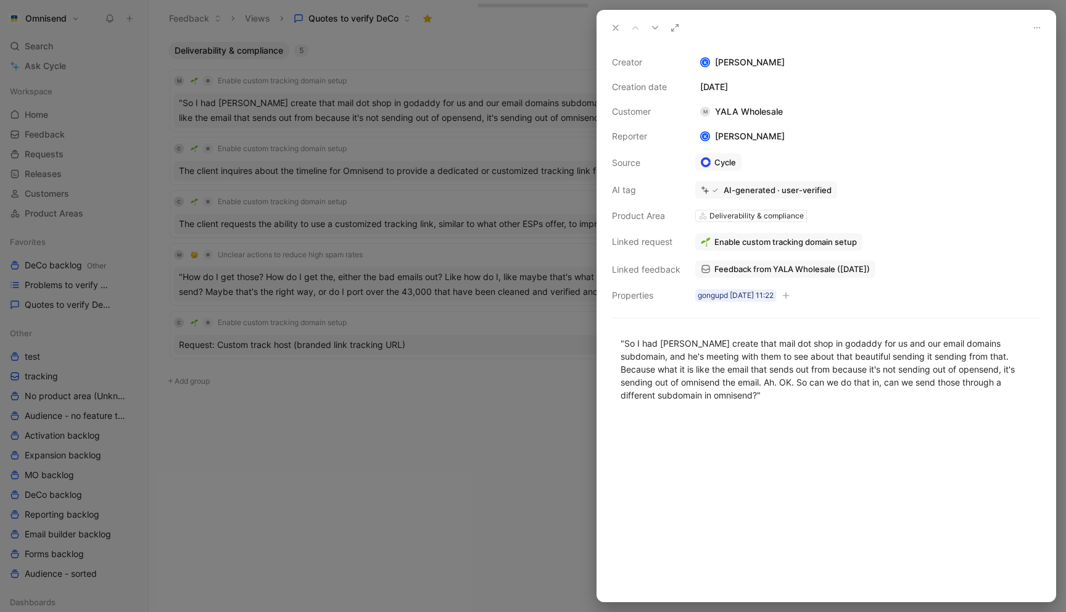
click at [740, 189] on div "AI-generated · user-verified" at bounding box center [778, 189] width 108 height 11
click at [715, 189] on icon at bounding box center [715, 190] width 7 height 7
click at [701, 188] on icon at bounding box center [705, 190] width 9 height 9
click at [714, 188] on icon at bounding box center [715, 190] width 7 height 7
click at [736, 188] on div "AI-generated · user-verified" at bounding box center [778, 189] width 108 height 11
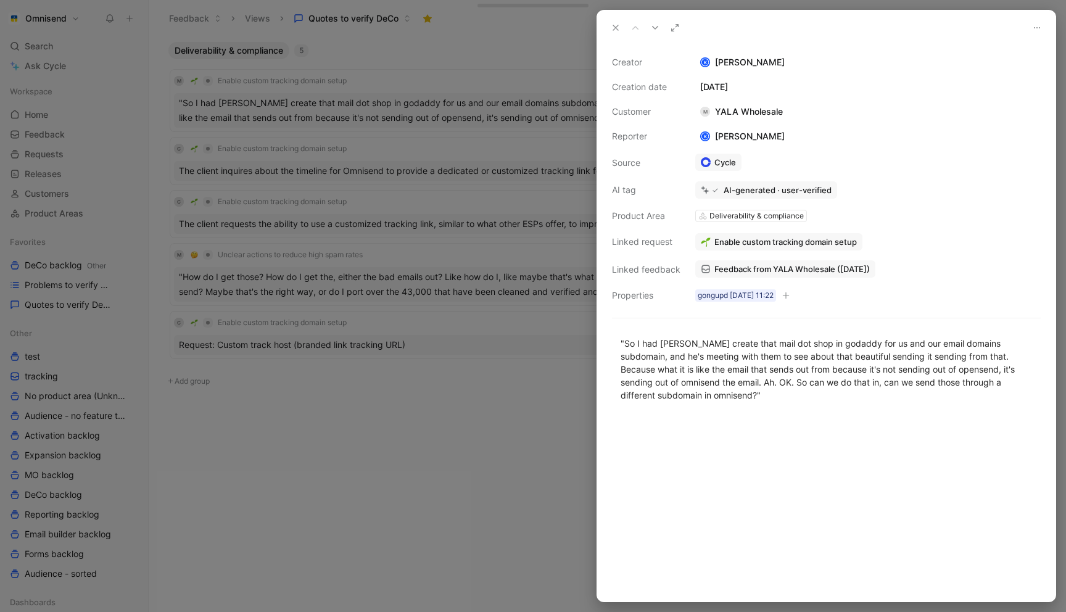
click at [803, 190] on div "AI-generated · user-verified" at bounding box center [778, 189] width 108 height 11
click at [539, 326] on div at bounding box center [533, 306] width 1066 height 612
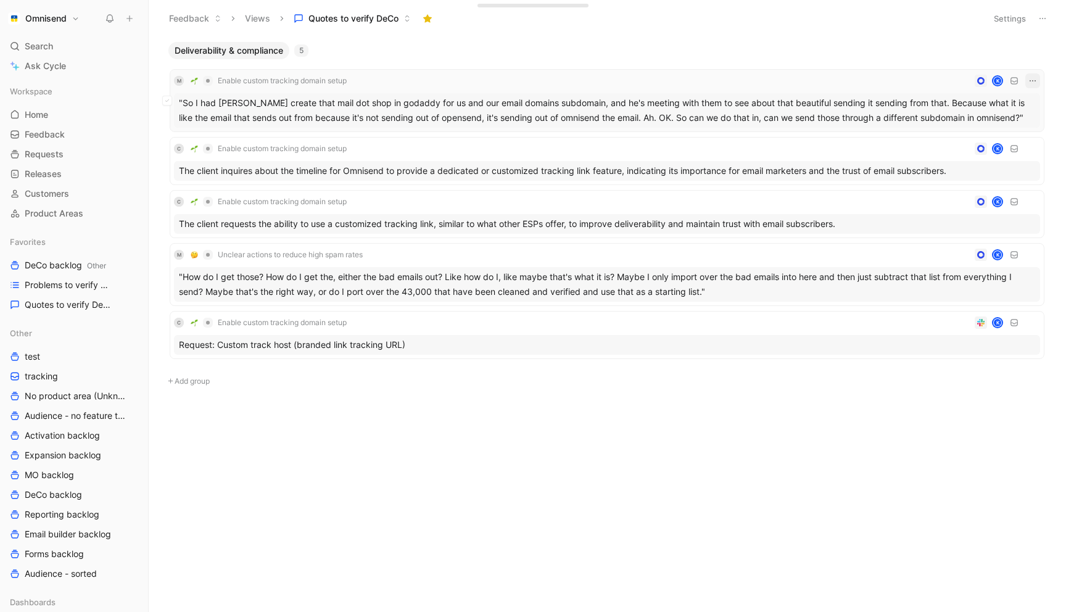
click at [1030, 81] on icon "button" at bounding box center [1033, 81] width 10 height 10
click at [975, 138] on div "Delete" at bounding box center [978, 142] width 112 height 15
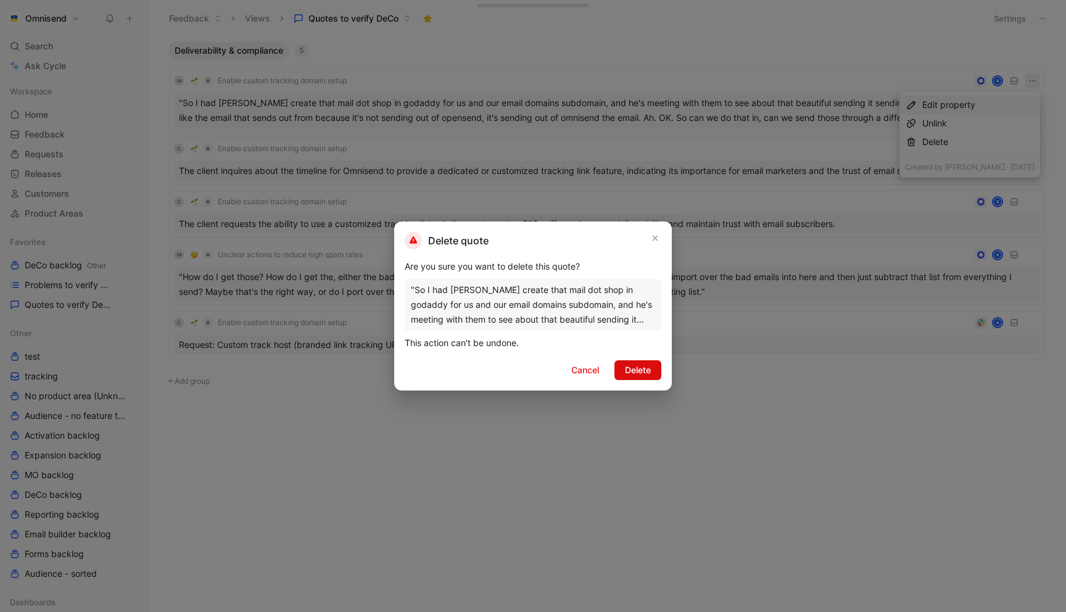
click at [644, 376] on span "Delete" at bounding box center [638, 370] width 26 height 15
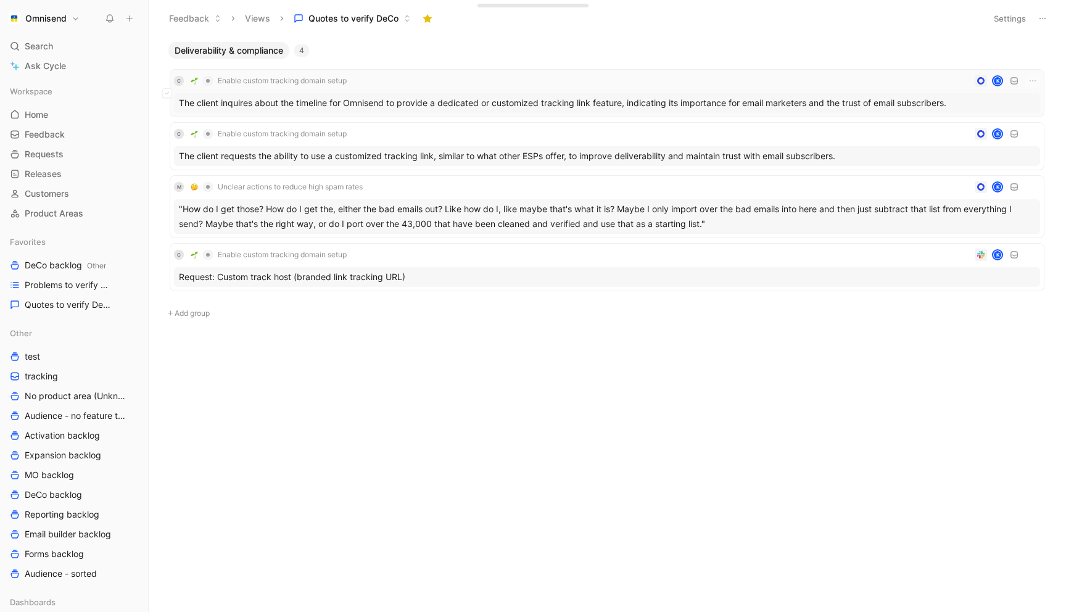
click at [428, 85] on div "C Enable custom tracking domain setup K" at bounding box center [607, 80] width 866 height 15
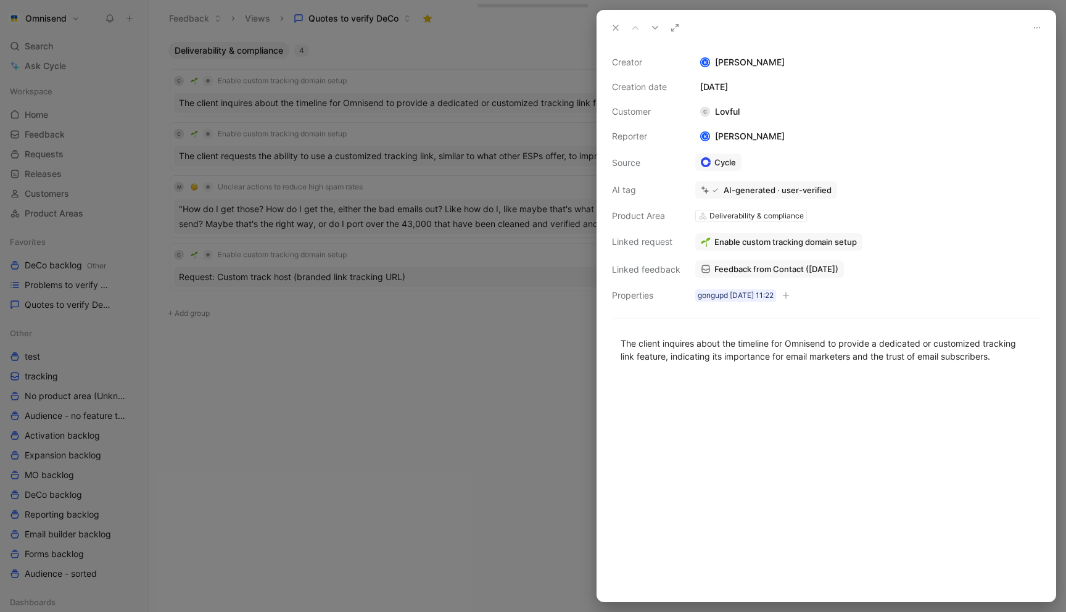
click at [769, 191] on div "AI-generated · user-verified" at bounding box center [778, 189] width 108 height 11
click at [530, 210] on div at bounding box center [533, 306] width 1066 height 612
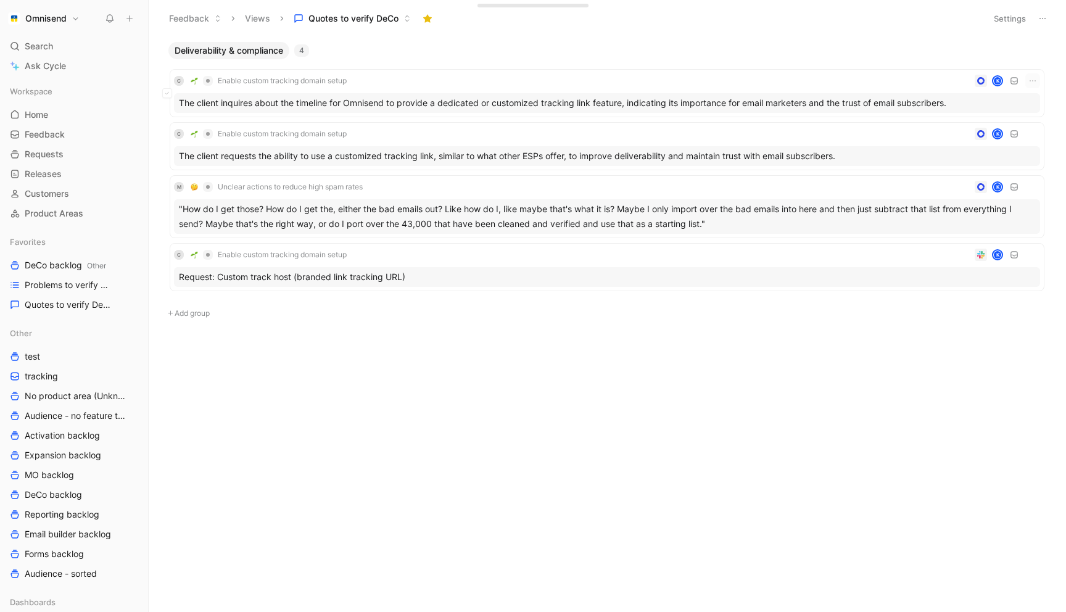
click at [416, 68] on div "C Enable custom tracking domain setup K The client inquires about the timeline …" at bounding box center [607, 177] width 887 height 236
click at [416, 83] on div "C Enable custom tracking domain setup K" at bounding box center [607, 80] width 866 height 15
